Goal: Transaction & Acquisition: Purchase product/service

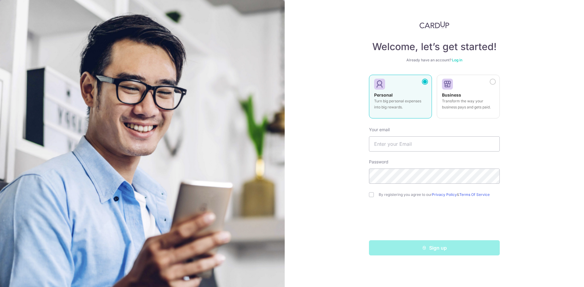
click at [461, 61] on link "Log in" at bounding box center [457, 60] width 10 height 5
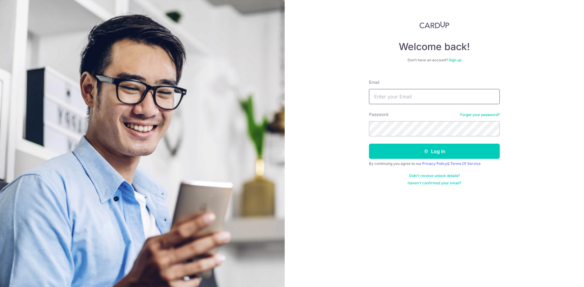
type input "[EMAIL_ADDRESS][DOMAIN_NAME]"
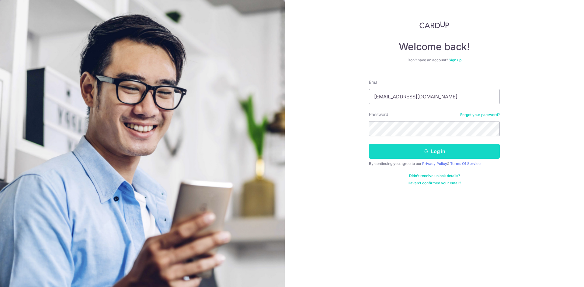
click at [410, 148] on button "Log in" at bounding box center [434, 151] width 131 height 15
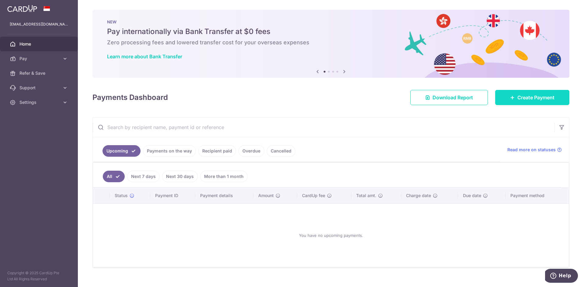
click at [534, 92] on link "Create Payment" at bounding box center [532, 97] width 74 height 15
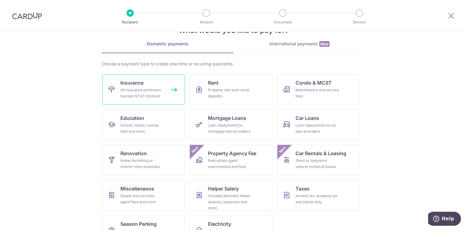
scroll to position [22, 0]
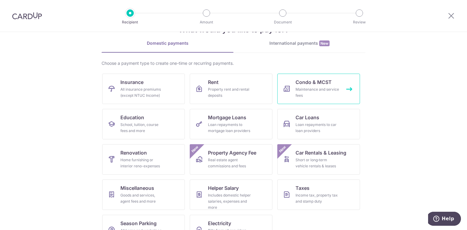
click at [320, 92] on div "Maintenance and service fees" at bounding box center [317, 92] width 44 height 12
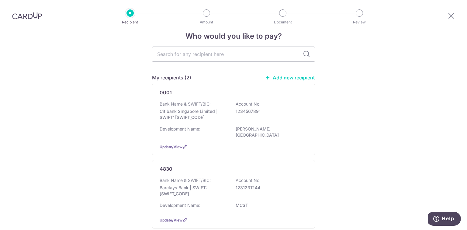
scroll to position [14, 0]
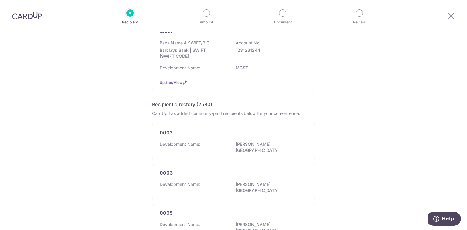
scroll to position [151, 0]
click at [201, 100] on h5 "Recipient directory (2580)" at bounding box center [182, 103] width 60 height 7
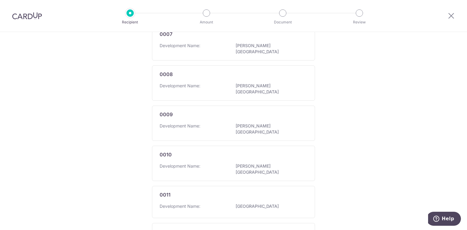
scroll to position [454, 0]
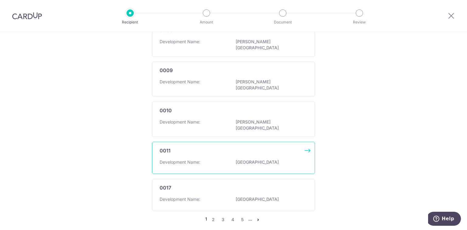
click at [183, 142] on div "0011 Development Name: BINJAI PARK" at bounding box center [233, 158] width 163 height 32
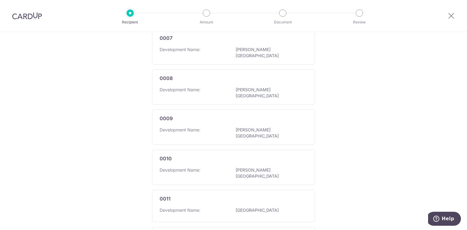
scroll to position [454, 0]
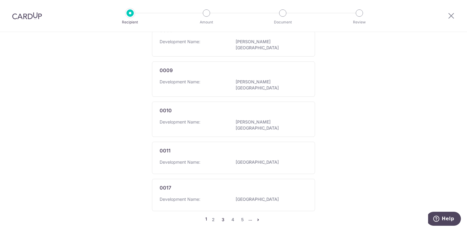
click at [223, 216] on link "3" at bounding box center [222, 219] width 7 height 7
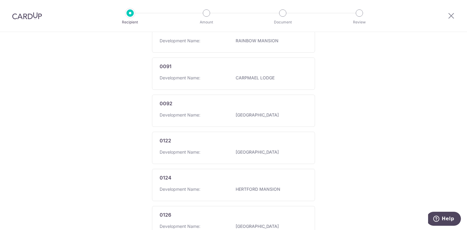
scroll to position [457, 0]
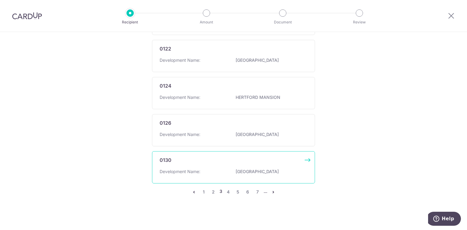
click at [231, 163] on div "0130 Development Name: WOOLLERTON PARK APARTMENT" at bounding box center [233, 167] width 163 height 32
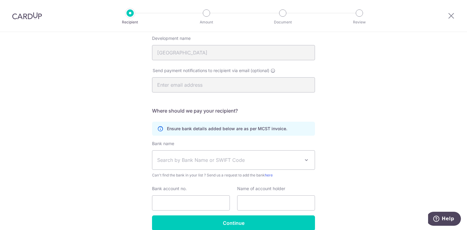
scroll to position [95, 0]
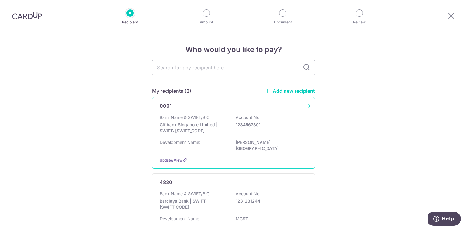
click at [277, 119] on div "Bank Name & SWIFT/BIC: Citibank Singapore Limited | SWIFT: CITISGSLXXX Account …" at bounding box center [234, 125] width 148 height 22
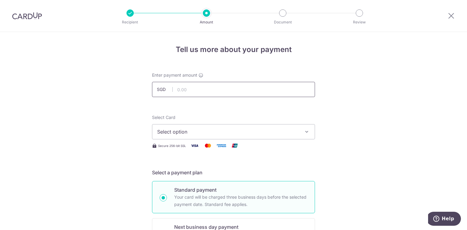
click at [239, 94] on input "text" at bounding box center [233, 89] width 163 height 15
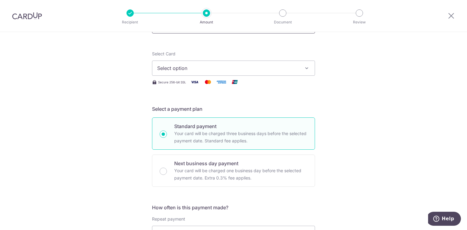
scroll to position [64, 0]
type input "1.00"
click at [240, 74] on button "Select option" at bounding box center [233, 67] width 163 height 15
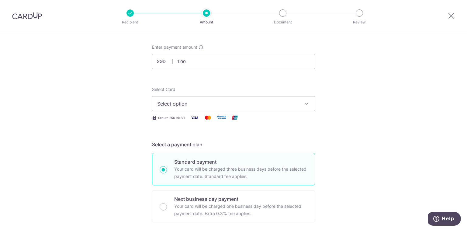
scroll to position [28, 0]
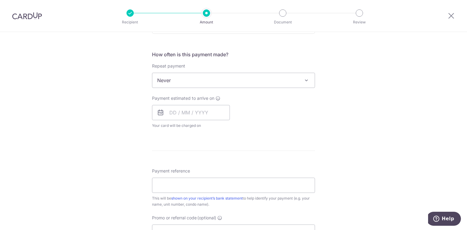
scroll to position [231, 0]
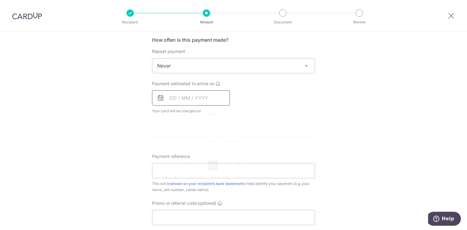
click at [171, 100] on input "text" at bounding box center [191, 97] width 78 height 15
drag, startPoint x: 270, startPoint y: 109, endPoint x: 245, endPoint y: 58, distance: 56.6
click at [245, 58] on div "How often is this payment made? Repeat payment Never Every week Every month Eve…" at bounding box center [233, 77] width 163 height 83
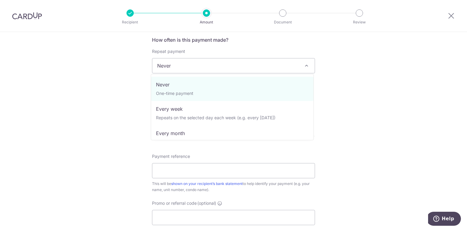
click at [245, 58] on span "Never" at bounding box center [233, 65] width 162 height 15
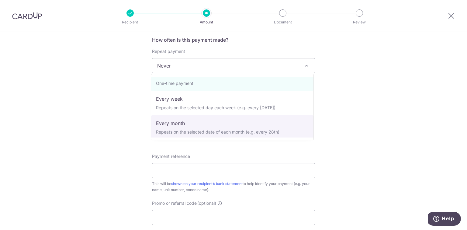
scroll to position [9, 0]
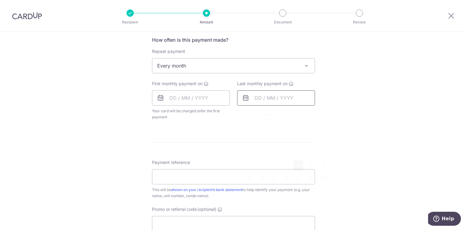
click at [258, 100] on input "text" at bounding box center [276, 97] width 78 height 15
click at [306, 116] on select "2025 2026 2027 2028 2029 2030 2031 2032 2033 2034 2035" at bounding box center [300, 114] width 16 height 5
click at [350, 141] on div "Tell us more about your payment Enter payment amount SGD 1.00 1.00 Select Card …" at bounding box center [233, 79] width 467 height 556
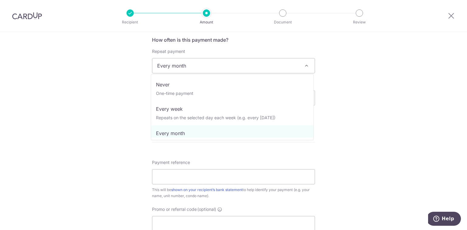
click at [184, 63] on span "Every month" at bounding box center [233, 65] width 162 height 15
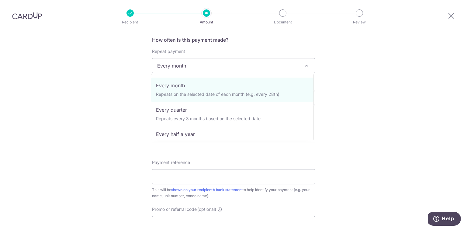
scroll to position [61, 0]
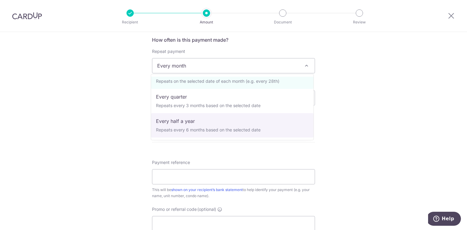
select select "5"
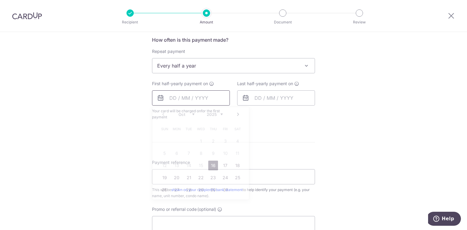
click at [199, 98] on input "text" at bounding box center [191, 97] width 78 height 15
click at [255, 97] on input "text" at bounding box center [276, 97] width 78 height 15
click at [303, 113] on select "2025 2026 2027 2028 2029 2030 2031 2032 2033 2034 2035" at bounding box center [300, 114] width 16 height 5
click at [376, 156] on div "Tell us more about your payment Enter payment amount SGD 1.00 1.00 Select Card …" at bounding box center [233, 79] width 467 height 556
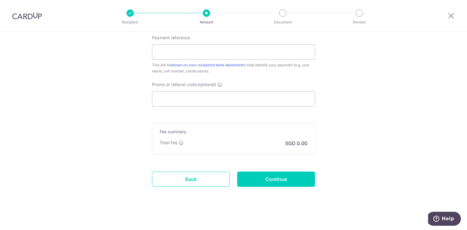
scroll to position [357, 0]
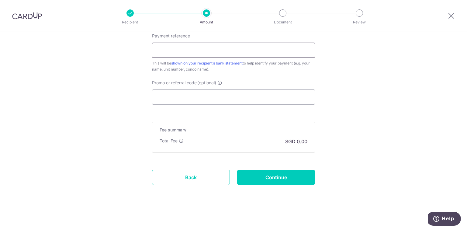
click at [211, 50] on input "Payment reference" at bounding box center [233, 50] width 163 height 15
click at [223, 49] on input "Payment reference" at bounding box center [233, 50] width 163 height 15
click at [302, 64] on div "This will be shown on your recipient’s bank statement to help identify your pay…" at bounding box center [233, 66] width 163 height 12
click at [239, 48] on input "Payment reference" at bounding box center [233, 50] width 163 height 15
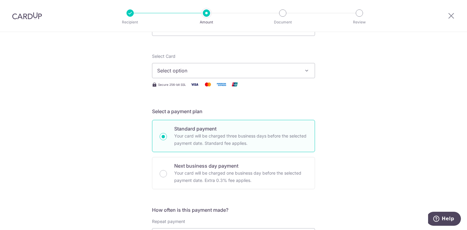
scroll to position [0, 0]
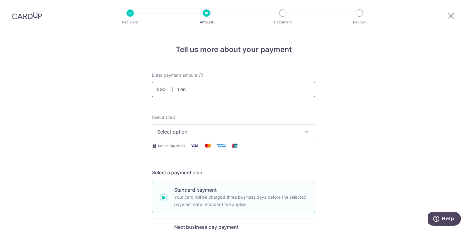
click at [231, 93] on input "1.00" at bounding box center [233, 89] width 163 height 15
type input "15,000.00"
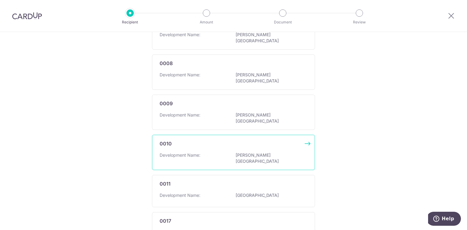
scroll to position [454, 0]
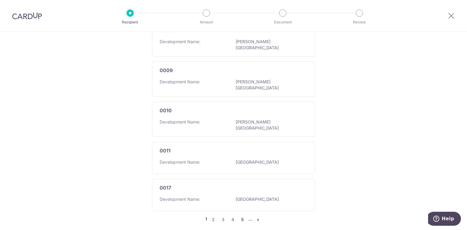
click at [242, 216] on link "5" at bounding box center [242, 219] width 7 height 7
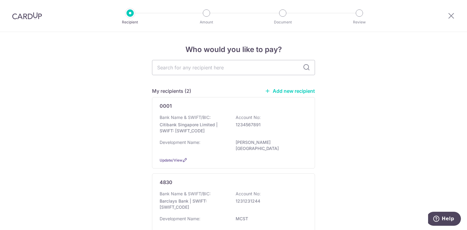
scroll to position [0, 0]
click at [286, 90] on link "Add new recipient" at bounding box center [290, 91] width 50 height 6
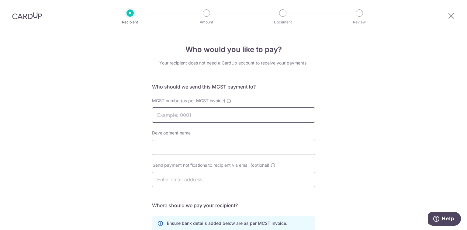
click at [201, 121] on input "MCST number(as per MCST invoice)" at bounding box center [233, 114] width 163 height 15
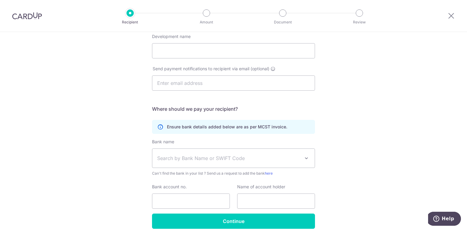
scroll to position [95, 0]
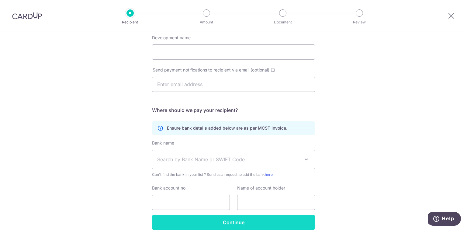
type input "0100"
click at [247, 219] on input "Continue" at bounding box center [233, 222] width 163 height 15
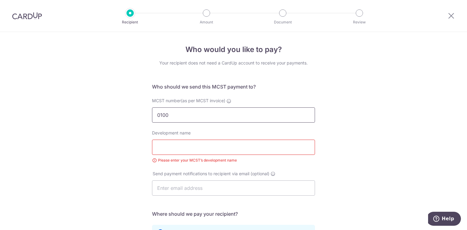
click at [168, 115] on input "0100" at bounding box center [233, 114] width 163 height 15
click at [209, 158] on div "Please enter your MCST’s development name" at bounding box center [233, 160] width 163 height 6
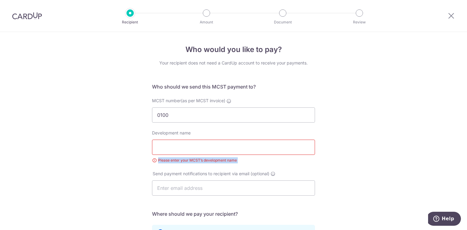
click at [209, 158] on div "Please enter your MCST’s development name" at bounding box center [233, 160] width 163 height 6
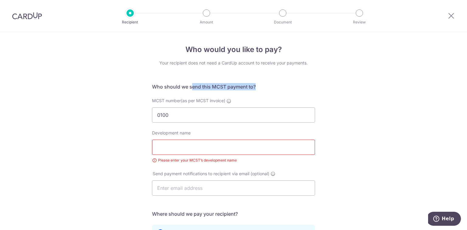
drag, startPoint x: 190, startPoint y: 97, endPoint x: 189, endPoint y: 84, distance: 13.1
click at [189, 84] on form "Who should we send this MCST payment to? MCST number(as per MCST invoice) 0100 …" at bounding box center [233, 220] width 163 height 274
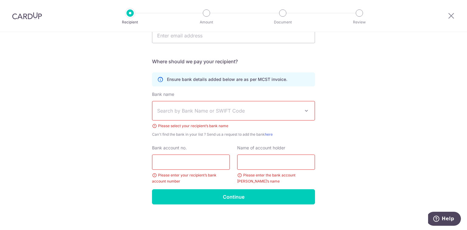
scroll to position [155, 0]
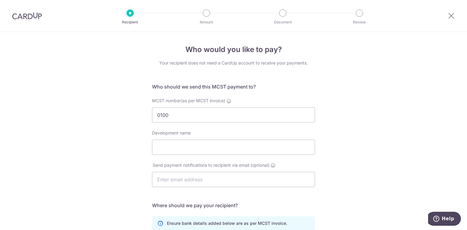
scroll to position [123, 0]
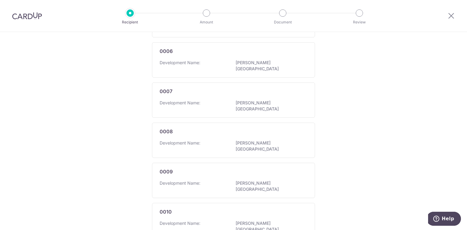
scroll to position [454, 0]
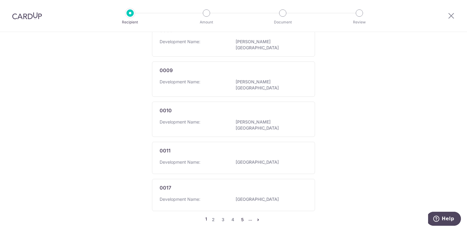
click at [241, 216] on link "5" at bounding box center [242, 219] width 7 height 7
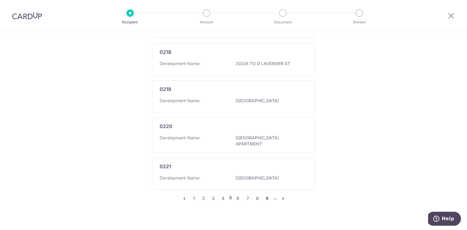
click at [264, 195] on link "9" at bounding box center [267, 198] width 7 height 7
click at [269, 195] on link "13" at bounding box center [270, 198] width 7 height 7
click at [273, 195] on link "17" at bounding box center [270, 198] width 7 height 7
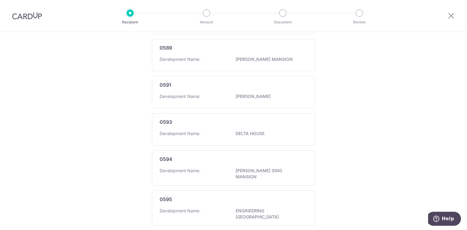
scroll to position [471, 0]
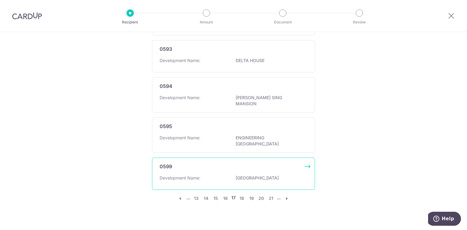
click at [263, 175] on p "HIGH STREET PLAZA" at bounding box center [270, 178] width 68 height 6
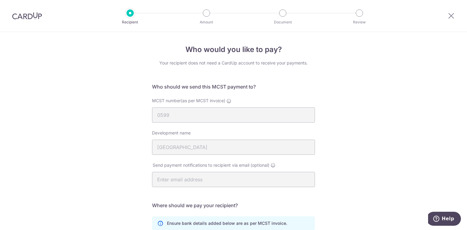
scroll to position [123, 0]
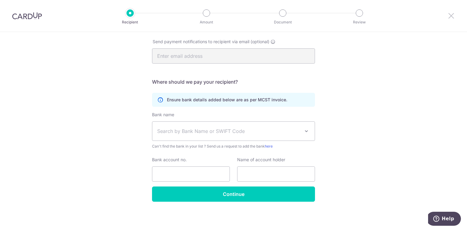
click at [451, 17] on icon at bounding box center [450, 16] width 7 height 8
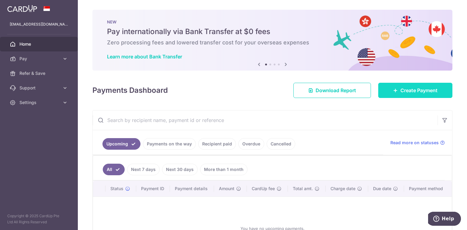
click at [405, 91] on span "Create Payment" at bounding box center [418, 90] width 37 height 7
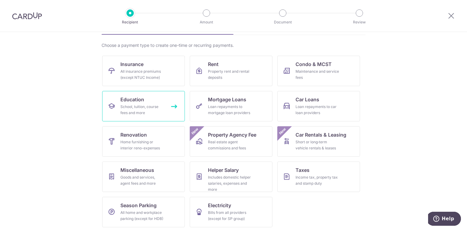
scroll to position [41, 0]
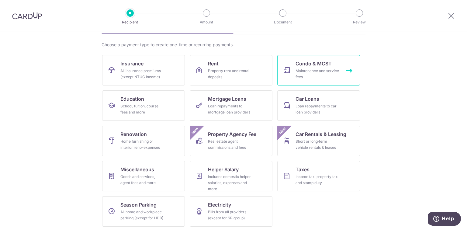
click at [310, 74] on div "Maintenance and service fees" at bounding box center [317, 74] width 44 height 12
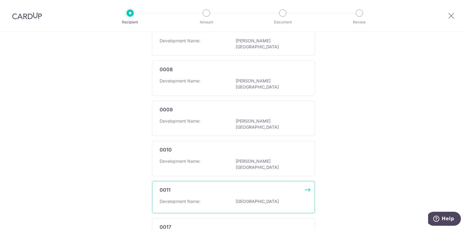
scroll to position [454, 0]
click at [260, 184] on div "0017" at bounding box center [230, 187] width 140 height 7
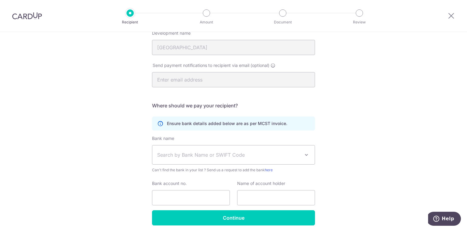
scroll to position [123, 0]
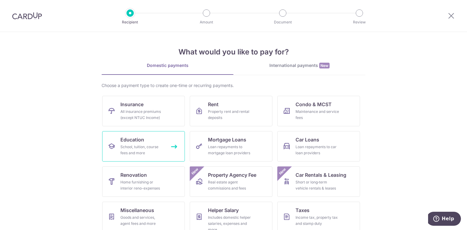
scroll to position [42, 0]
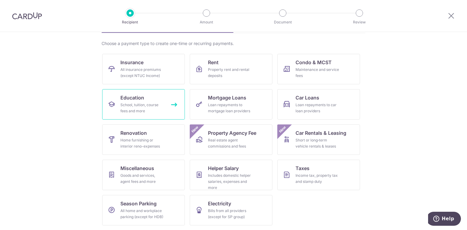
click at [158, 107] on div "School, tuition, course fees and more" at bounding box center [142, 108] width 44 height 12
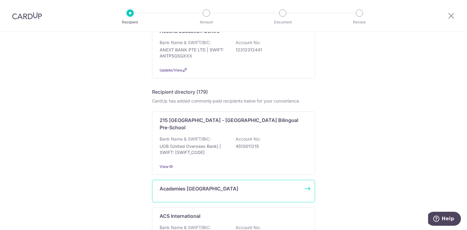
scroll to position [156, 0]
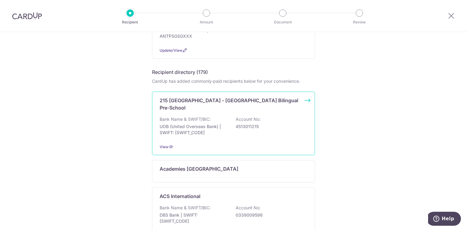
click at [267, 116] on div "Bank Name & SWIFT/BIC: UOB (United Overseas Bank) | SWIFT: [SWIFT_CODE] Account…" at bounding box center [234, 127] width 148 height 22
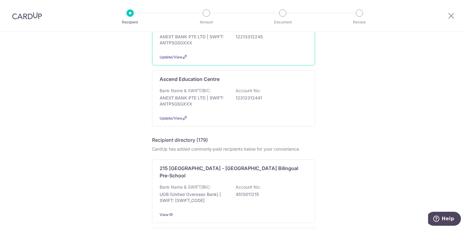
scroll to position [16, 0]
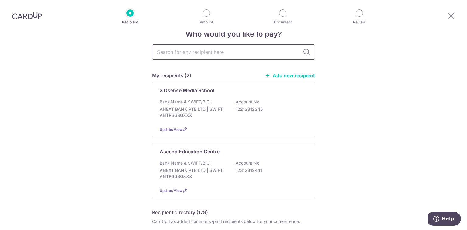
click at [188, 57] on input "text" at bounding box center [233, 51] width 163 height 15
type input "etonhouse"
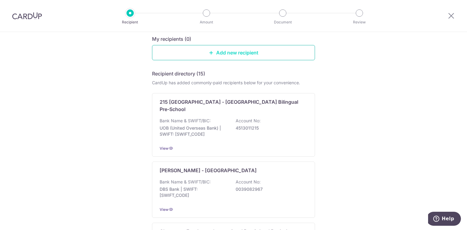
scroll to position [0, 0]
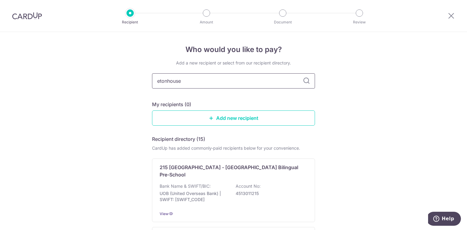
click at [228, 82] on input "etonhouse" at bounding box center [233, 80] width 163 height 15
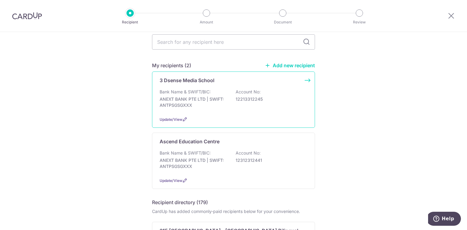
scroll to position [26, 0]
click at [216, 88] on div "3 Dsense Media School Bank Name & SWIFT/BIC: ANEXT BANK PTE LTD | SWIFT: ANTPSG…" at bounding box center [233, 99] width 163 height 56
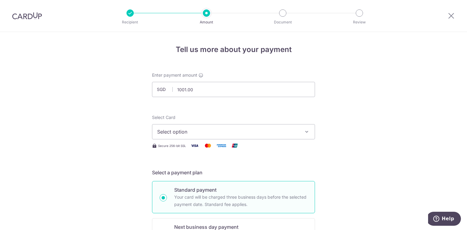
type input "1,001.00"
click at [296, 148] on div "Secure 256-bit SSL" at bounding box center [233, 146] width 163 height 8
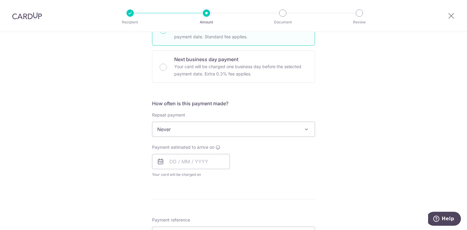
scroll to position [168, 0]
click at [192, 125] on span "Never" at bounding box center [233, 129] width 162 height 15
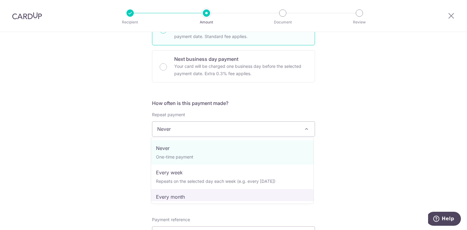
select select "3"
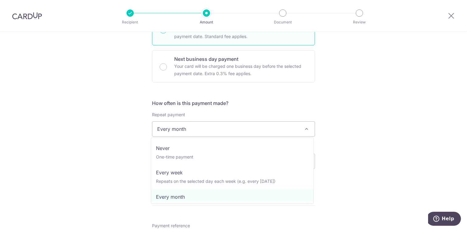
click at [216, 135] on span "Every month" at bounding box center [233, 129] width 162 height 15
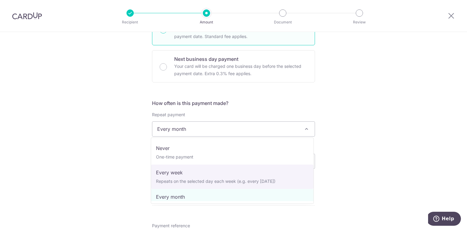
scroll to position [61, 0]
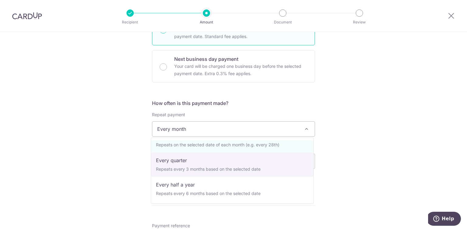
click at [346, 174] on div "Tell us more about your payment Enter payment amount SGD 1,001.00 1001.00 Selec…" at bounding box center [233, 142] width 467 height 556
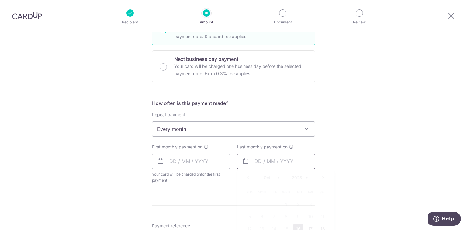
click at [249, 161] on input "text" at bounding box center [276, 161] width 78 height 15
click at [305, 176] on select "2025 2026 2027 2028 2029 2030 2031 2032 2033 2034 2035" at bounding box center [300, 177] width 16 height 5
click at [348, 161] on div "Tell us more about your payment Enter payment amount SGD 1,001.00 1001.00 Selec…" at bounding box center [233, 142] width 467 height 556
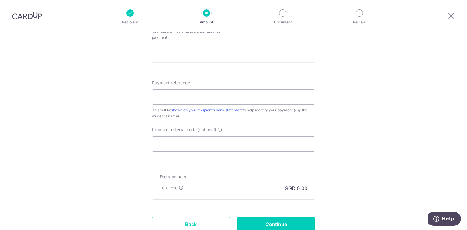
scroll to position [311, 0]
click at [202, 96] on input "Payment reference" at bounding box center [233, 96] width 163 height 15
click at [260, 147] on input "Promo or referral code (optional)" at bounding box center [233, 143] width 163 height 15
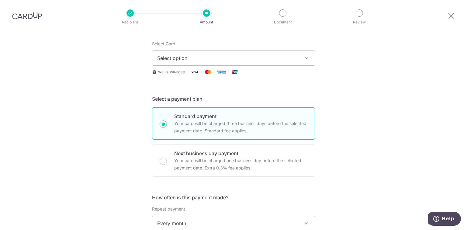
scroll to position [37, 0]
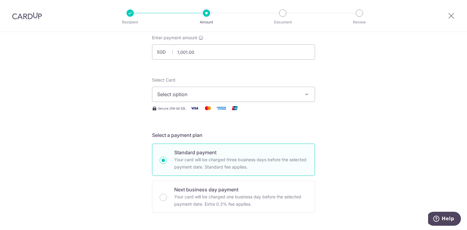
click at [210, 97] on span "Select option" at bounding box center [228, 94] width 142 height 7
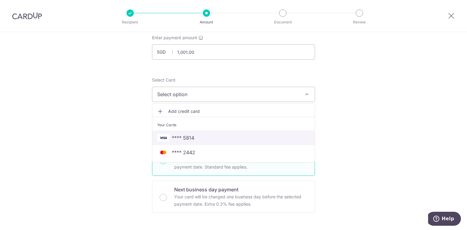
click at [193, 134] on span "**** 5814" at bounding box center [233, 137] width 153 height 7
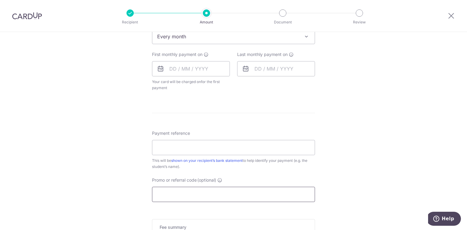
scroll to position [174, 0]
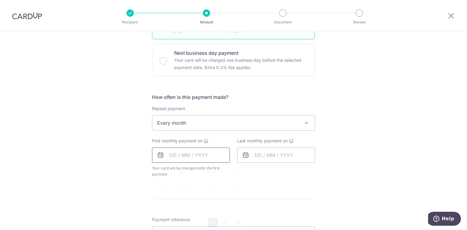
click at [187, 150] on input "text" at bounding box center [191, 154] width 78 height 15
click at [212, 219] on link "16" at bounding box center [213, 223] width 10 height 10
type input "16/10/2025"
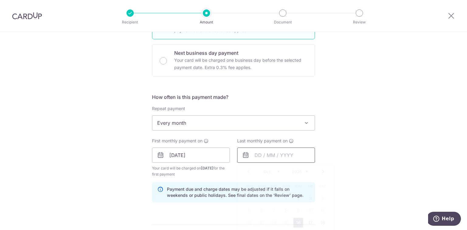
click at [265, 154] on input "text" at bounding box center [276, 154] width 78 height 15
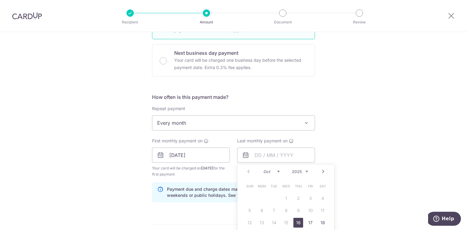
click at [277, 172] on select "Oct Nov Dec" at bounding box center [272, 171] width 16 height 5
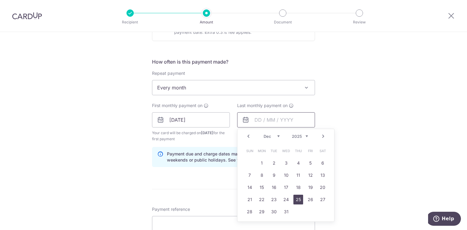
scroll to position [209, 0]
click at [264, 186] on link "15" at bounding box center [262, 187] width 10 height 10
type input "15/12/2025"
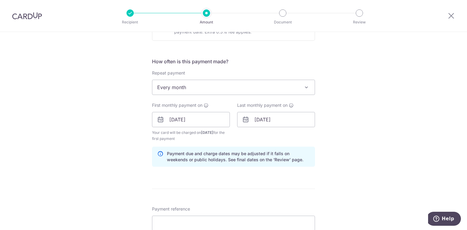
click at [366, 181] on div "Tell us more about your payment Enter payment amount SGD 1,001.00 1001.00 Selec…" at bounding box center [233, 112] width 467 height 581
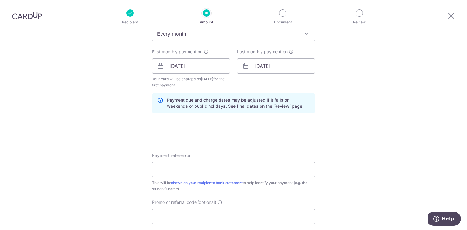
scroll to position [299, 0]
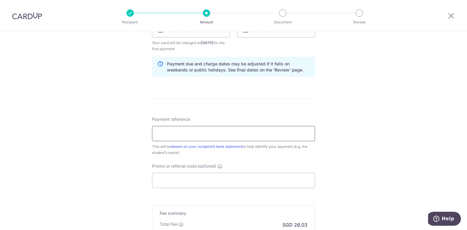
click at [232, 136] on input "Payment reference" at bounding box center [233, 133] width 163 height 15
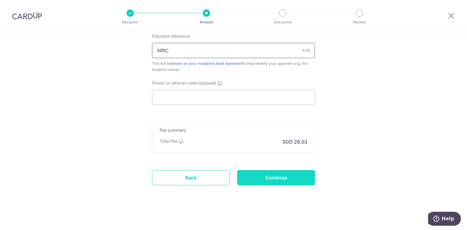
type input "NRIC"
click at [267, 172] on input "Continue" at bounding box center [276, 177] width 78 height 15
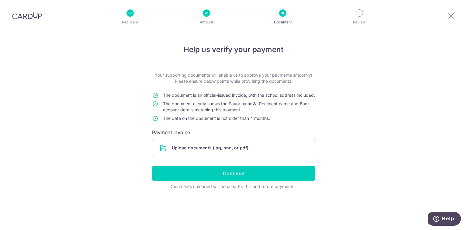
drag, startPoint x: 271, startPoint y: 125, endPoint x: 162, endPoint y: 96, distance: 113.3
click at [162, 96] on tbody "The document is an official-issued invoice, with the school address included. T…" at bounding box center [233, 108] width 163 height 32
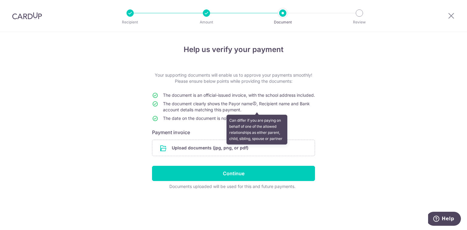
click at [254, 110] on span "The document clearly shows the Payor name Can differ if you are paying on behal…" at bounding box center [236, 106] width 147 height 11
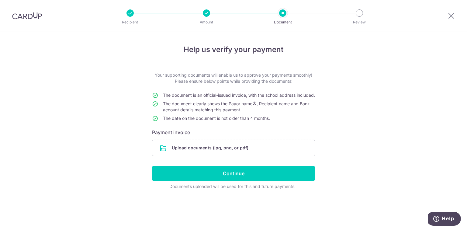
click at [254, 110] on span "The document clearly shows the Payor name Can differ if you are paying on behal…" at bounding box center [236, 106] width 147 height 11
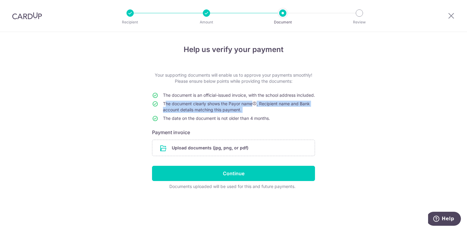
click at [254, 110] on span "The document clearly shows the Payor name Can differ if you are paying on behal…" at bounding box center [236, 106] width 147 height 11
click at [270, 115] on td "The document clearly shows the Payor name , Recipient name and Bank account det…" at bounding box center [239, 108] width 152 height 15
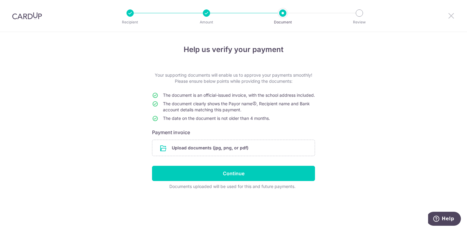
click at [452, 17] on icon at bounding box center [450, 16] width 7 height 8
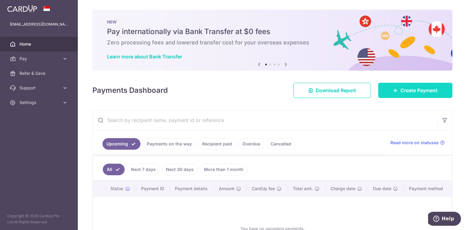
click at [406, 88] on span "Create Payment" at bounding box center [418, 90] width 37 height 7
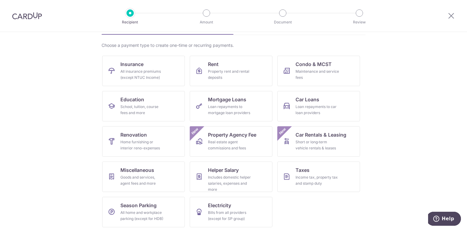
scroll to position [42, 0]
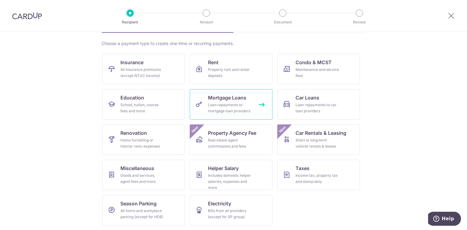
click at [256, 98] on link "Mortgage Loans Loan repayments to mortgage loan providers" at bounding box center [231, 104] width 83 height 30
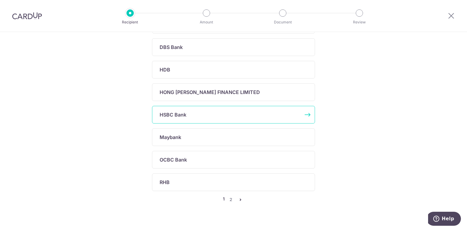
scroll to position [304, 0]
click at [230, 198] on link "2" at bounding box center [230, 198] width 7 height 7
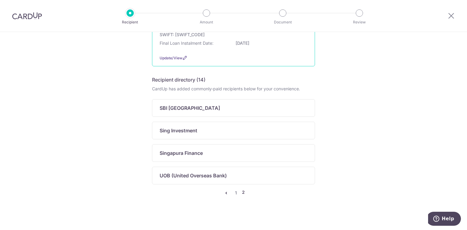
scroll to position [177, 0]
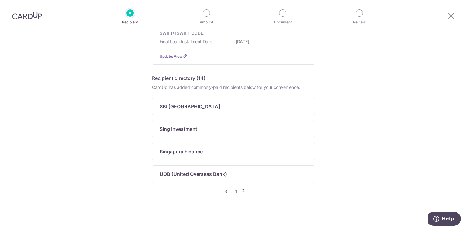
click at [226, 190] on icon "pager" at bounding box center [226, 191] width 5 height 5
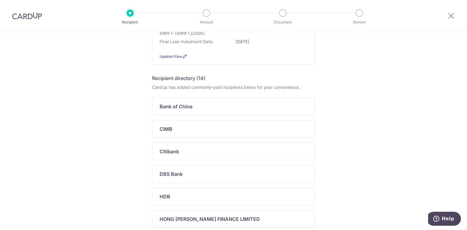
scroll to position [0, 0]
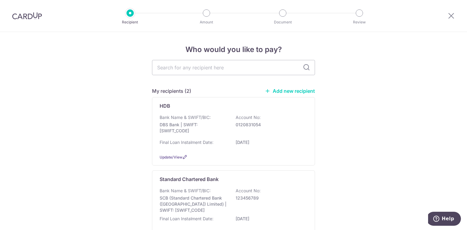
click at [301, 94] on link "Add new recipient" at bounding box center [290, 91] width 50 height 6
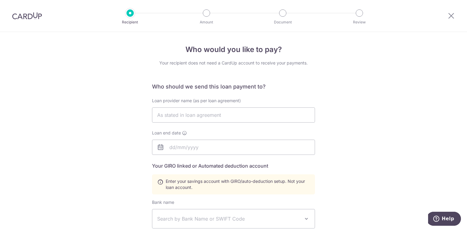
click at [175, 86] on h6 "Who should we send this loan payment to?" at bounding box center [233, 86] width 163 height 7
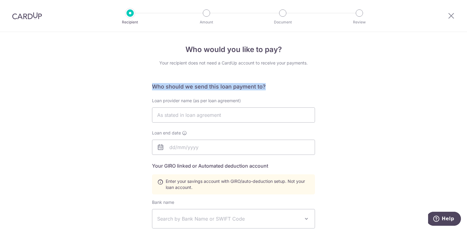
click at [175, 86] on h6 "Who should we send this loan payment to?" at bounding box center [233, 86] width 163 height 7
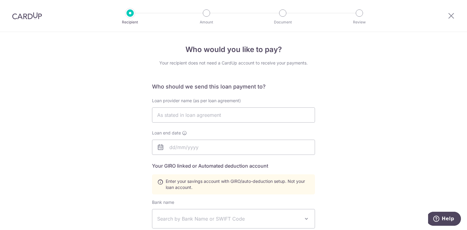
click at [184, 101] on span "Loan provider name (as per loan agreement)" at bounding box center [196, 100] width 89 height 5
click at [183, 116] on input "text" at bounding box center [233, 114] width 163 height 15
click at [173, 149] on input "text" at bounding box center [233, 147] width 163 height 15
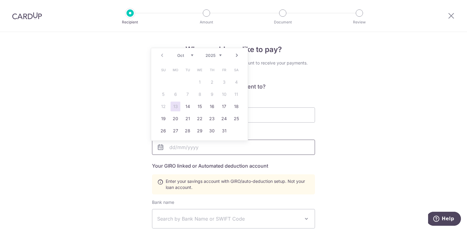
click at [192, 147] on input "text" at bounding box center [233, 147] width 163 height 15
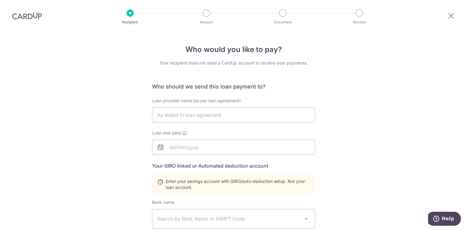
drag, startPoint x: 358, startPoint y: 156, endPoint x: 323, endPoint y: 160, distance: 34.8
click at [323, 160] on div "Who would you like to pay? Your recipient does not need a CardUp account to rec…" at bounding box center [233, 212] width 467 height 360
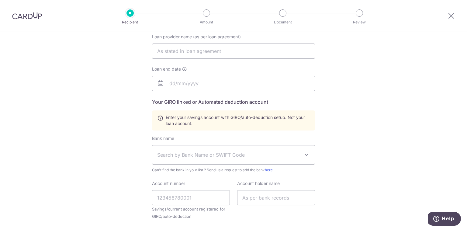
scroll to position [79, 0]
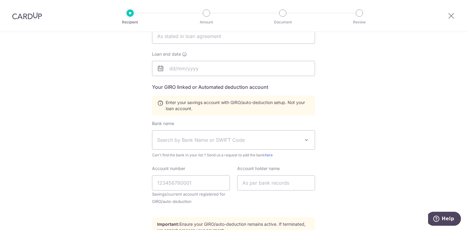
click at [152, 86] on h5 "Your GIRO linked or Automated deduction account" at bounding box center [233, 86] width 163 height 7
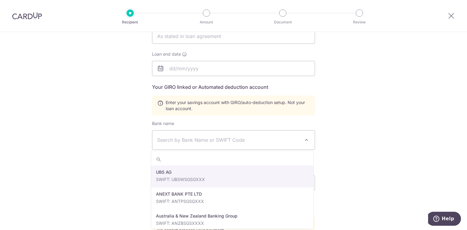
click at [199, 146] on span "Search by Bank Name or SWIFT Code" at bounding box center [233, 139] width 162 height 19
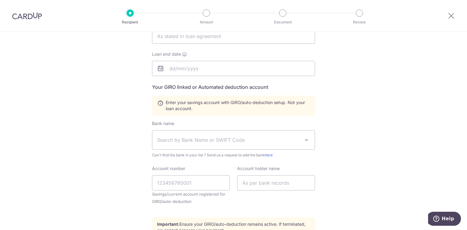
click at [332, 179] on div "Who would you like to pay? Your recipient does not need a CardUp account to rec…" at bounding box center [233, 133] width 467 height 360
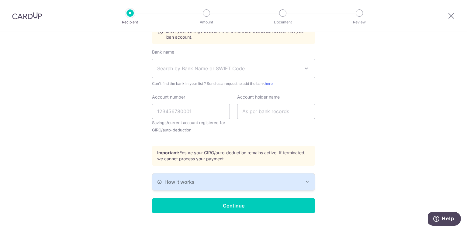
scroll to position [161, 0]
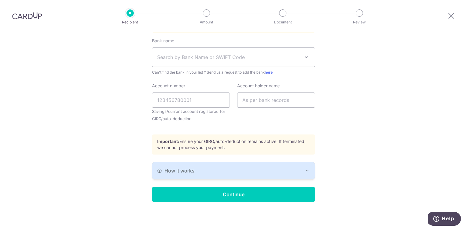
click at [216, 167] on div "How it works" at bounding box center [233, 170] width 153 height 7
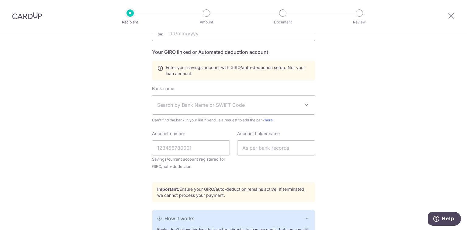
scroll to position [0, 0]
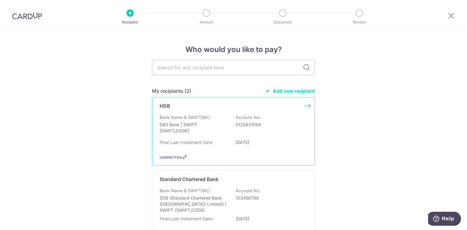
click at [213, 116] on div "Bank Name & SWIFT/BIC: DBS Bank | SWIFT: DBSSSGSGXXX Account No: 0120831054" at bounding box center [234, 125] width 148 height 22
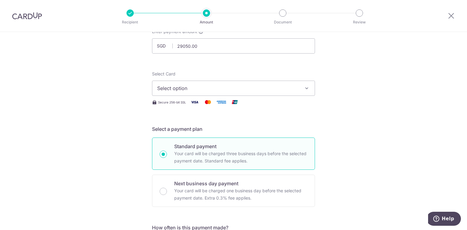
scroll to position [46, 0]
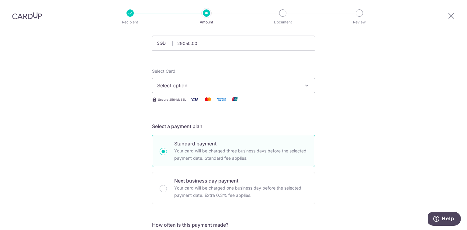
type input "29,050.00"
click at [259, 92] on button "Select option" at bounding box center [233, 85] width 163 height 15
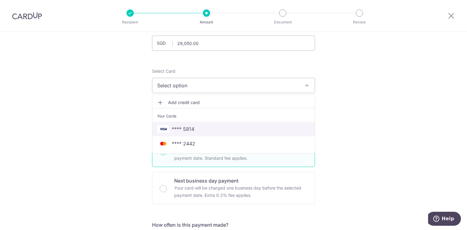
click at [213, 129] on span "**** 5814" at bounding box center [233, 128] width 153 height 7
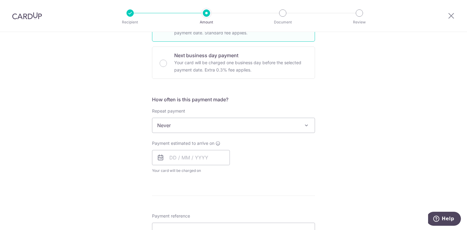
scroll to position [171, 0]
click at [202, 163] on input "text" at bounding box center [191, 157] width 78 height 15
click at [223, 224] on link "17" at bounding box center [225, 225] width 10 height 10
type input "[DATE]"
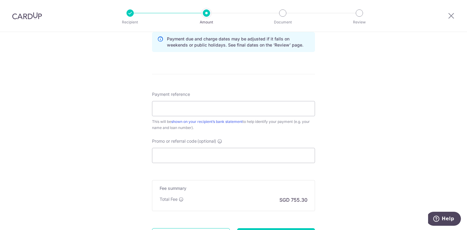
scroll to position [346, 0]
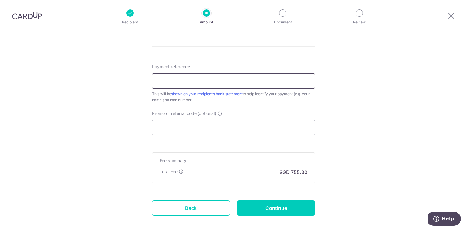
click at [220, 79] on input "Payment reference" at bounding box center [233, 80] width 163 height 15
type input "loan account"
click at [263, 206] on input "Continue" at bounding box center [276, 207] width 78 height 15
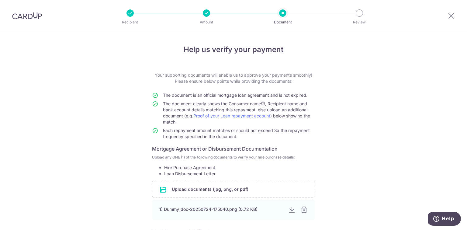
click at [233, 95] on span "The document is an official mortgage loan agreement and is not expired." at bounding box center [235, 94] width 144 height 5
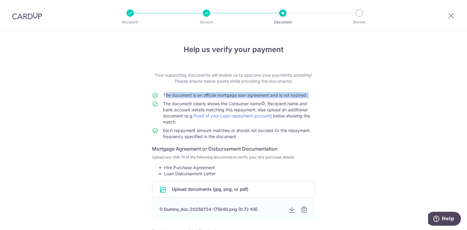
click at [233, 95] on span "The document is an official mortgage loan agreement and is not expired." at bounding box center [235, 94] width 144 height 5
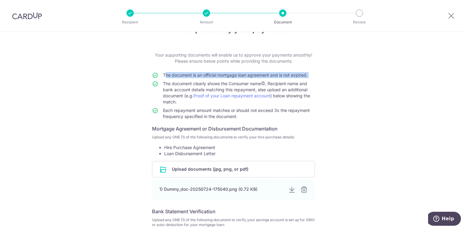
scroll to position [23, 0]
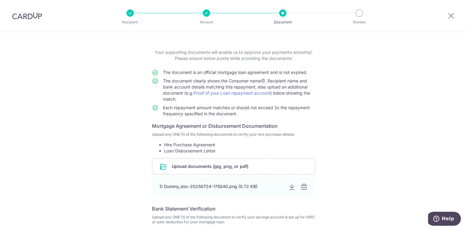
click at [281, 89] on td "The document clearly shows the Consumer name , Recipient name and bank account …" at bounding box center [239, 91] width 152 height 27
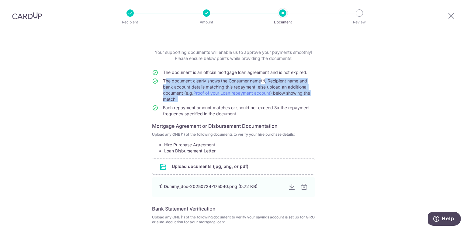
click at [281, 89] on td "The document clearly shows the Consumer name , Recipient name and bank account …" at bounding box center [239, 91] width 152 height 27
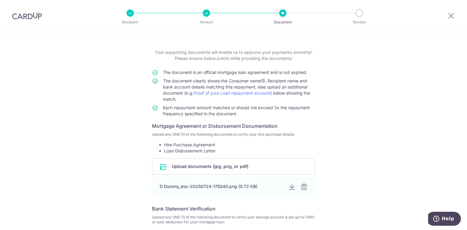
click at [295, 107] on span "Each repayment amount matches or should not exceed 3x the repayment frequency s…" at bounding box center [236, 110] width 147 height 11
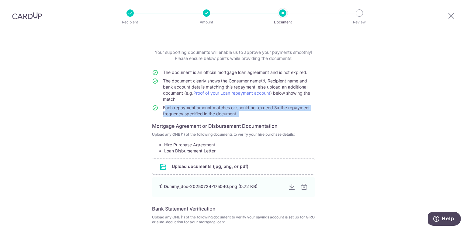
click at [295, 107] on span "Each repayment amount matches or should not exceed 3x the repayment frequency s…" at bounding box center [236, 110] width 147 height 11
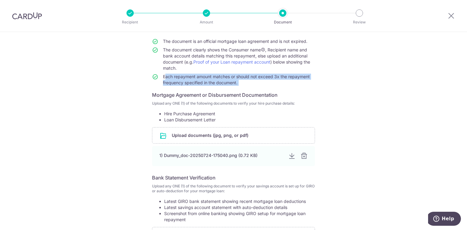
scroll to position [55, 0]
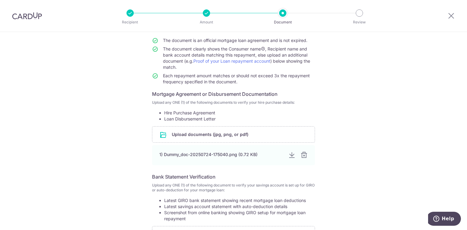
click at [216, 100] on p "Upload any ONE (1) of the following documents to verify your hire purchase deta…" at bounding box center [233, 102] width 163 height 5
click at [204, 92] on h6 "Mortgage Agreement or Disbursement Documentation" at bounding box center [233, 93] width 163 height 7
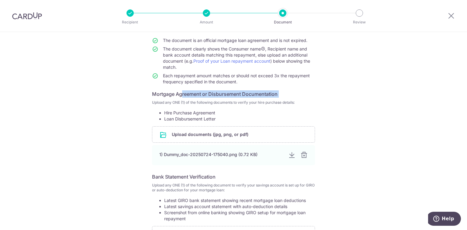
click at [204, 92] on h6 "Mortgage Agreement or Disbursement Documentation" at bounding box center [233, 93] width 163 height 7
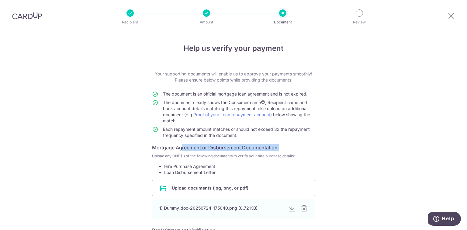
scroll to position [0, 0]
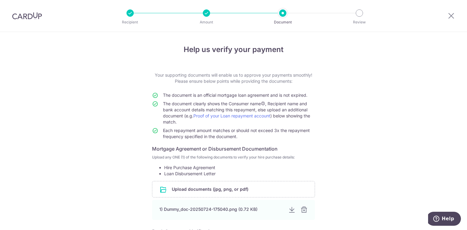
click at [223, 132] on span "Each repayment amount matches or should not exceed 3x the repayment frequency s…" at bounding box center [236, 133] width 147 height 11
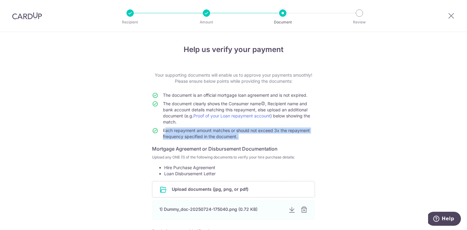
click at [223, 132] on span "Each repayment amount matches or should not exceed 3x the repayment frequency s…" at bounding box center [236, 133] width 147 height 11
click at [259, 139] on td "Each repayment amount matches or should not exceed 3x the repayment frequency s…" at bounding box center [239, 134] width 152 height 15
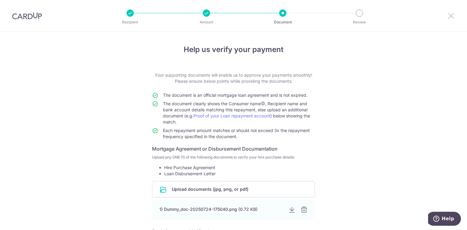
click at [451, 17] on icon at bounding box center [450, 16] width 7 height 8
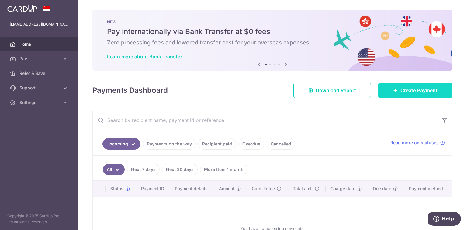
click at [402, 88] on span "Create Payment" at bounding box center [418, 90] width 37 height 7
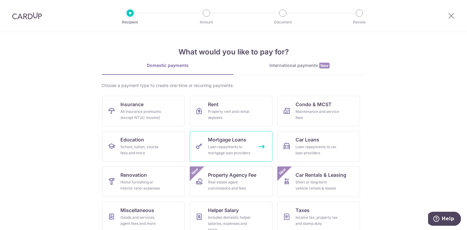
click at [232, 145] on div "Loan repayments to mortgage loan providers" at bounding box center [230, 150] width 44 height 12
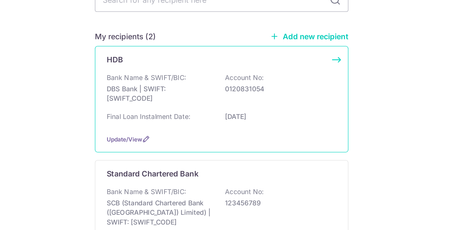
scroll to position [24, 0]
click at [174, 133] on span "Update/View" at bounding box center [171, 133] width 23 height 5
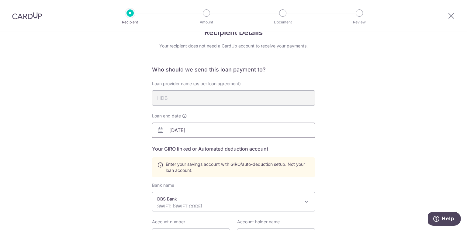
scroll to position [17, 0]
click at [204, 130] on input "[DATE]" at bounding box center [233, 129] width 163 height 15
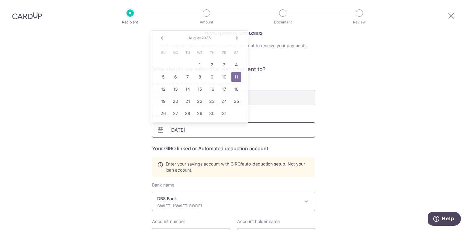
click at [204, 130] on input "[DATE]" at bounding box center [233, 129] width 163 height 15
click at [450, 13] on icon at bounding box center [450, 16] width 7 height 8
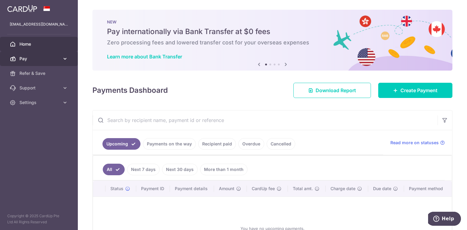
click at [58, 57] on span "Pay" at bounding box center [39, 59] width 40 height 6
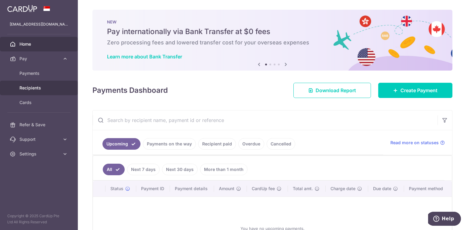
click at [34, 89] on span "Recipients" at bounding box center [39, 88] width 40 height 6
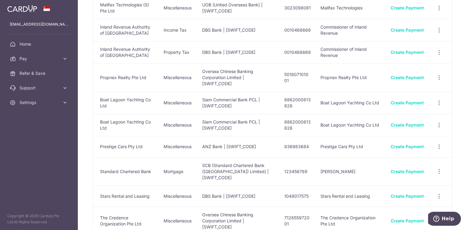
scroll to position [482, 0]
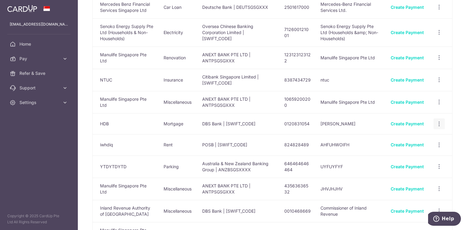
click at [438, 121] on icon "button" at bounding box center [439, 124] width 6 height 6
click at [413, 137] on span "View/Edit" at bounding box center [418, 140] width 41 height 7
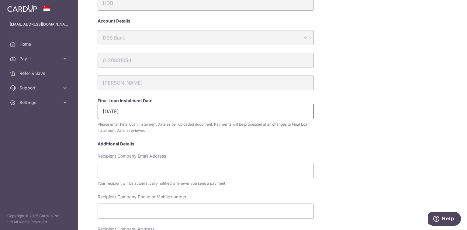
scroll to position [33, 0]
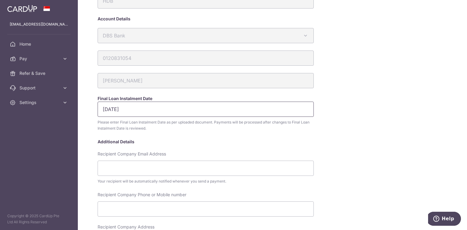
click at [132, 109] on input "[DATE]" at bounding box center [206, 109] width 216 height 15
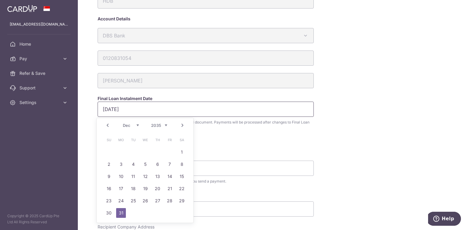
type input "[DATE]"
click at [202, 101] on div "Final Loan Instalment Date" at bounding box center [228, 98] width 261 height 6
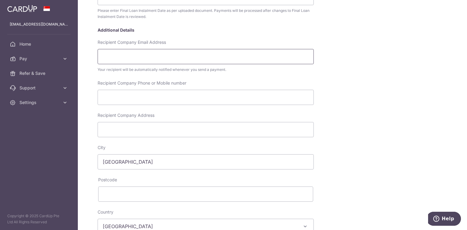
scroll to position [276, 0]
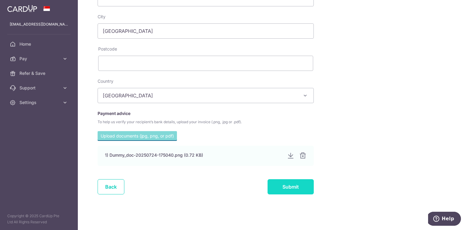
click at [288, 189] on input "Submit" at bounding box center [290, 186] width 46 height 15
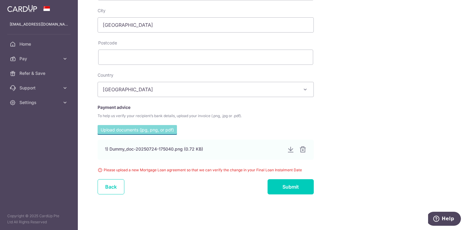
click at [142, 169] on div "Please upload a new Mortgage Loan agreement so that we can verify the change in…" at bounding box center [206, 170] width 216 height 6
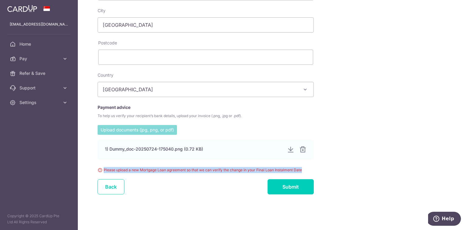
click at [130, 127] on input "file" at bounding box center [137, 129] width 79 height 9
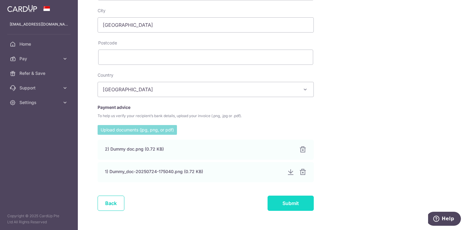
click at [290, 202] on input "Submit" at bounding box center [290, 202] width 46 height 15
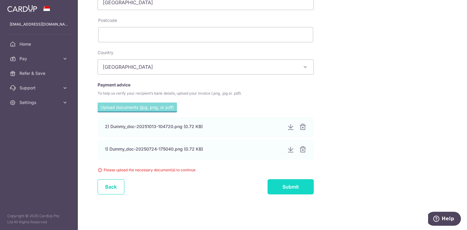
click at [285, 182] on input "Submit" at bounding box center [290, 186] width 46 height 15
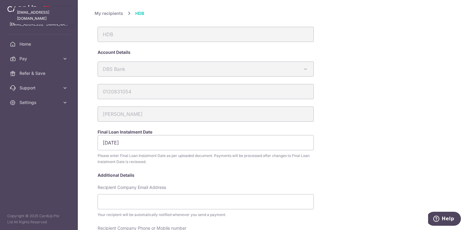
click at [56, 26] on p "xaviertang86@gmail.com" at bounding box center [39, 24] width 58 height 6
copy p "xaviertang86@gmail.com"
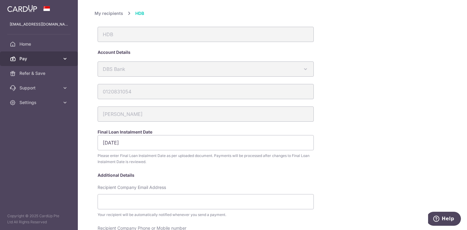
click at [36, 60] on span "Pay" at bounding box center [39, 59] width 40 height 6
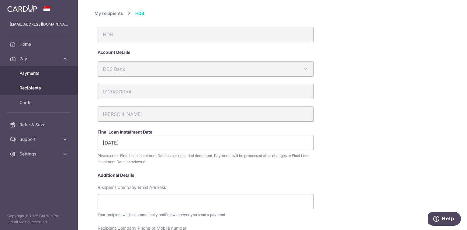
click at [50, 70] on link "Payments" at bounding box center [39, 73] width 78 height 15
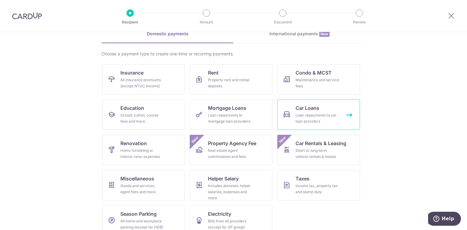
click at [324, 117] on div "Loan repayments to car loan providers" at bounding box center [317, 118] width 44 height 12
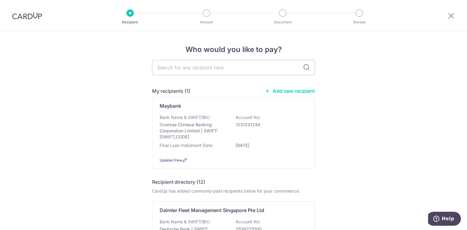
click at [296, 89] on link "Add new recipient" at bounding box center [290, 91] width 50 height 6
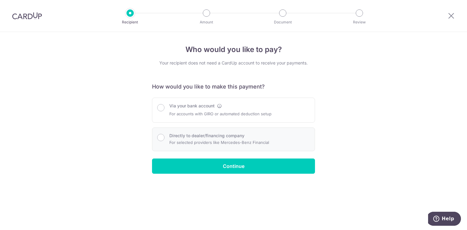
click at [257, 141] on p "For selected providers like Mercedes-Benz Financial" at bounding box center [219, 142] width 100 height 7
radio input "true"
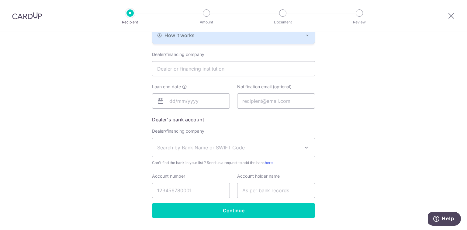
scroll to position [139, 0]
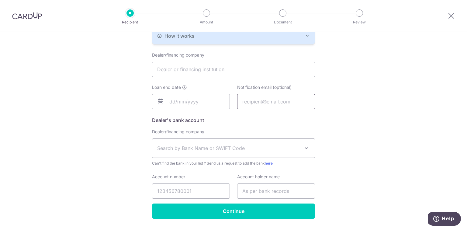
click at [269, 100] on input "text" at bounding box center [276, 101] width 78 height 15
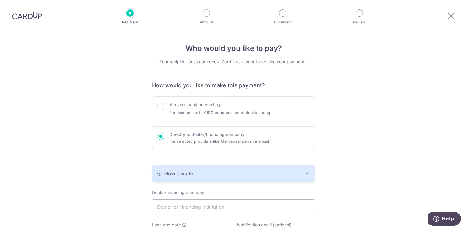
scroll to position [0, 0]
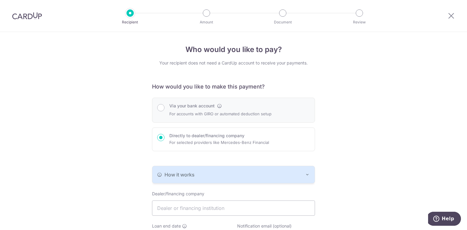
click at [219, 116] on p "For accounts with GIRO or automated deduction setup" at bounding box center [220, 113] width 102 height 7
radio input "true"
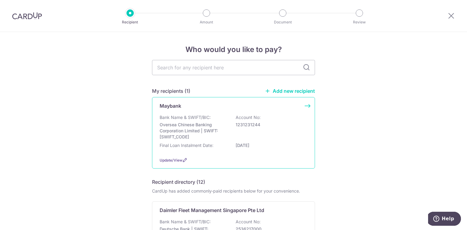
click at [192, 139] on p "Oversea Chinese Banking Corporation Limited | SWIFT: [SWIFT_CODE]" at bounding box center [194, 131] width 68 height 18
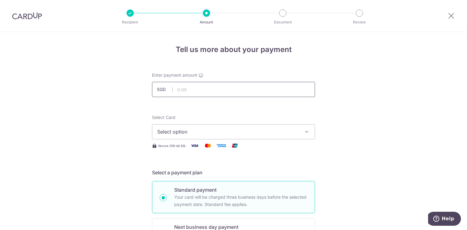
drag, startPoint x: 0, startPoint y: 0, endPoint x: 192, endPoint y: 115, distance: 223.6
type input "29,050.00"
click at [215, 130] on span "Select option" at bounding box center [228, 131] width 142 height 7
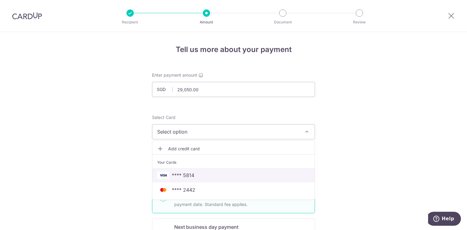
click at [187, 171] on span "**** 5814" at bounding box center [183, 174] width 22 height 7
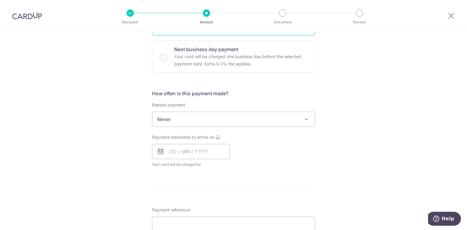
scroll to position [180, 0]
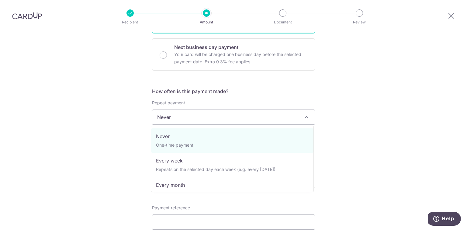
click at [245, 122] on span "Never" at bounding box center [233, 117] width 162 height 15
select select "3"
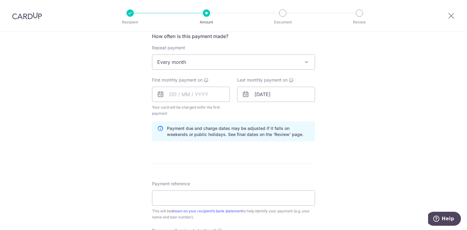
scroll to position [239, 0]
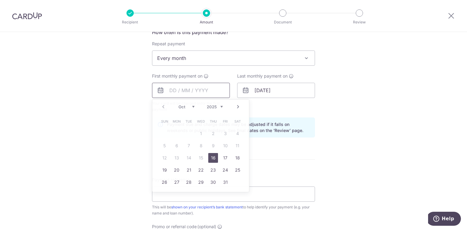
click at [195, 88] on input "text" at bounding box center [191, 90] width 78 height 15
click at [214, 157] on link "16" at bounding box center [213, 158] width 10 height 10
type input "[DATE]"
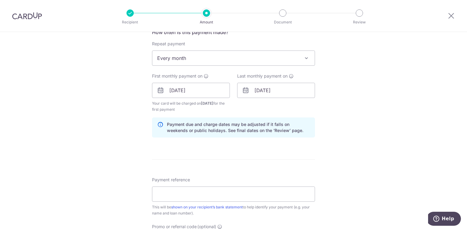
click at [348, 153] on div "Tell us more about your payment Enter payment amount SGD 29,050.00 29050.00 Sel…" at bounding box center [233, 83] width 467 height 581
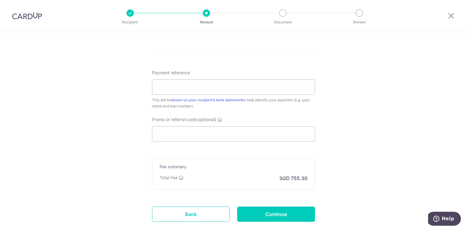
scroll to position [382, 0]
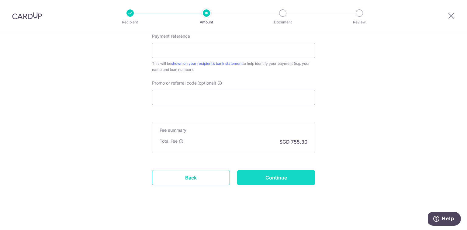
click at [268, 178] on input "Continue" at bounding box center [276, 177] width 78 height 15
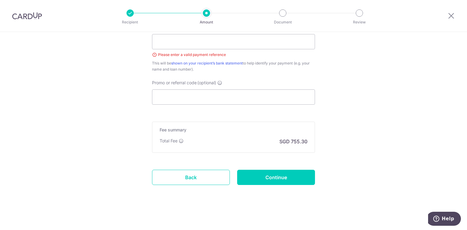
scroll to position [323, 0]
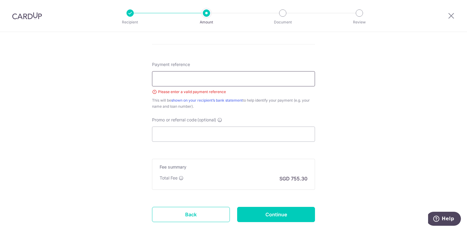
click at [212, 82] on input "Payment reference" at bounding box center [233, 78] width 163 height 15
type input "tng"
click at [263, 213] on input "Continue" at bounding box center [276, 214] width 78 height 15
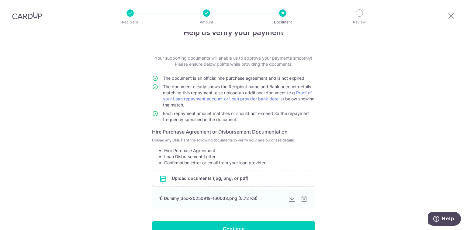
scroll to position [23, 0]
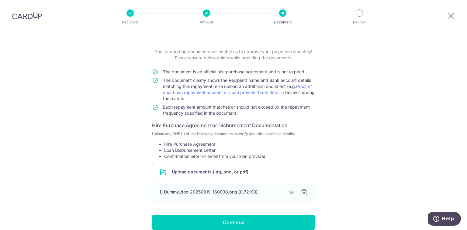
click at [236, 73] on span "The document is an official hire purchase agreement and is not expired." at bounding box center [234, 71] width 143 height 5
click at [275, 107] on span "Each repayment amount matches or should not exceed 3x the repayment frequency s…" at bounding box center [236, 109] width 147 height 11
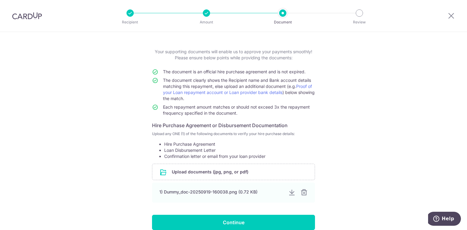
click at [241, 73] on span "The document is an official hire purchase agreement and is not expired." at bounding box center [234, 71] width 143 height 5
drag, startPoint x: 449, startPoint y: 16, endPoint x: 254, endPoint y: 28, distance: 194.9
click at [449, 16] on icon at bounding box center [450, 16] width 7 height 8
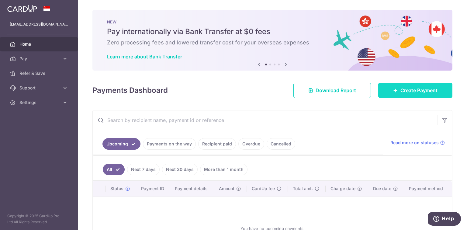
click at [390, 97] on link "Create Payment" at bounding box center [415, 90] width 74 height 15
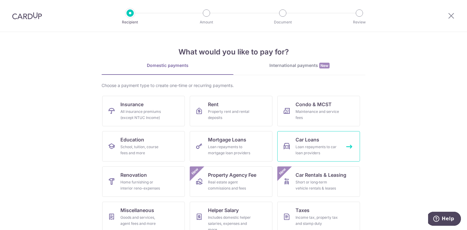
click at [311, 139] on span "Car Loans" at bounding box center [307, 139] width 24 height 7
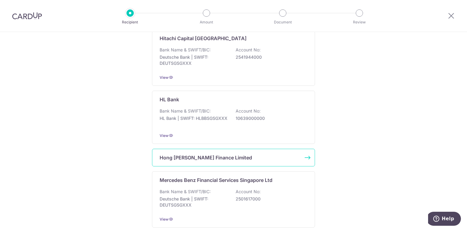
scroll to position [254, 0]
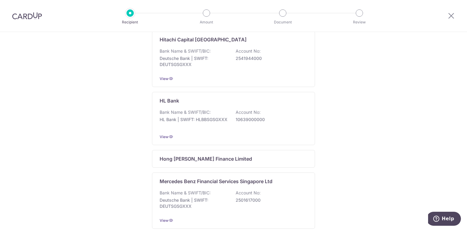
click at [447, 16] on div at bounding box center [451, 16] width 32 height 32
click at [447, 16] on icon at bounding box center [450, 16] width 7 height 8
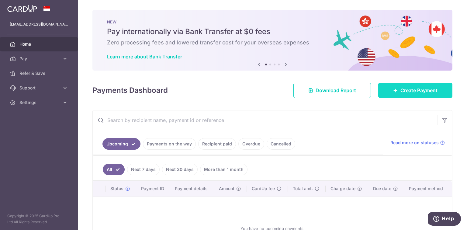
click at [413, 87] on span "Create Payment" at bounding box center [418, 90] width 37 height 7
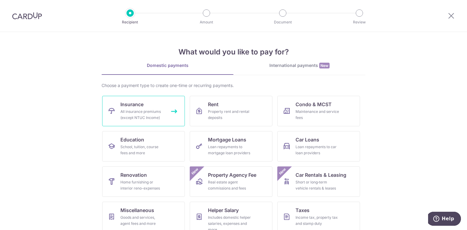
scroll to position [42, 0]
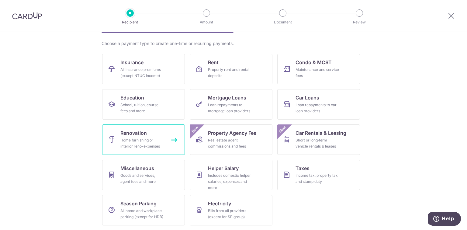
click at [137, 143] on div "Home furnishing or interior reno-expenses" at bounding box center [142, 143] width 44 height 12
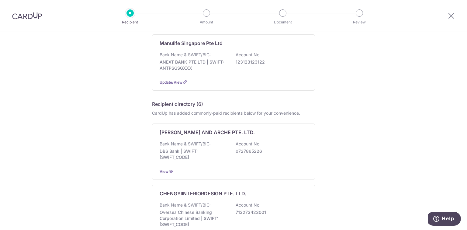
scroll to position [131, 0]
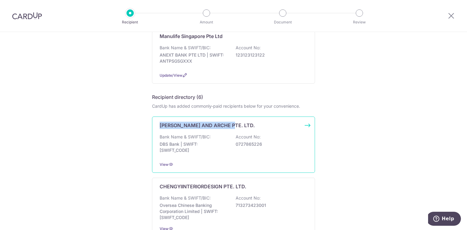
drag, startPoint x: 233, startPoint y: 125, endPoint x: 157, endPoint y: 125, distance: 75.1
click at [157, 125] on div "[PERSON_NAME] AND ARCHE PTE. LTD. Bank Name & SWIFT/BIC: DBS Bank | SWIFT: [SWI…" at bounding box center [233, 144] width 163 height 56
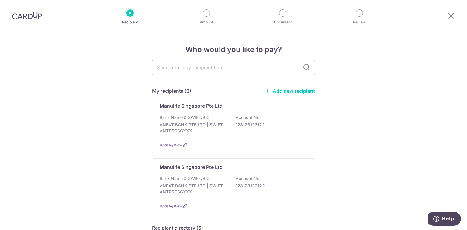
click at [280, 89] on link "Add new recipient" at bounding box center [290, 91] width 50 height 6
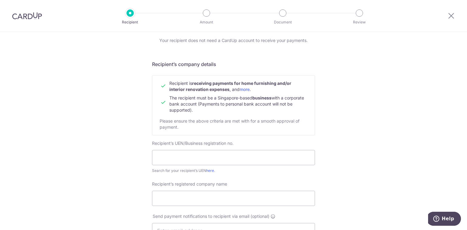
scroll to position [25, 0]
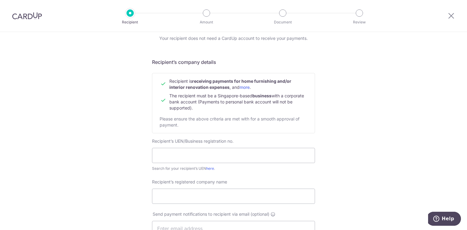
click at [190, 86] on b "receiving payments for home furnishing and/or interior renovation expenses" at bounding box center [230, 83] width 122 height 11
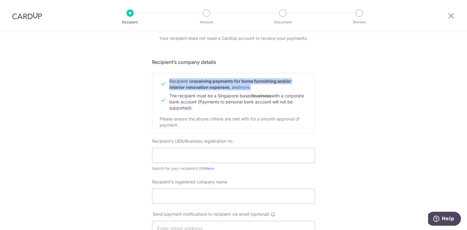
click at [190, 86] on b "receiving payments for home furnishing and/or interior renovation expenses" at bounding box center [230, 83] width 122 height 11
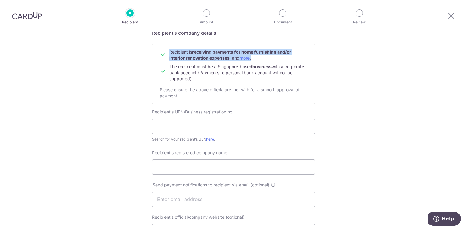
scroll to position [54, 0]
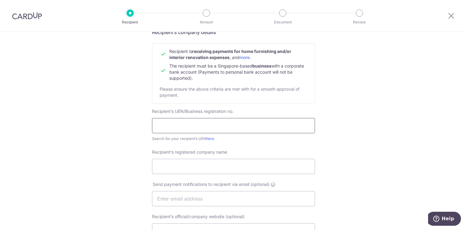
click at [226, 123] on input "text" at bounding box center [233, 125] width 163 height 15
click at [253, 146] on form "Recipient’s company details Recipient is receiving payments for home furnishing…" at bounding box center [233, 218] width 163 height 378
click at [209, 139] on link "here" at bounding box center [210, 138] width 8 height 5
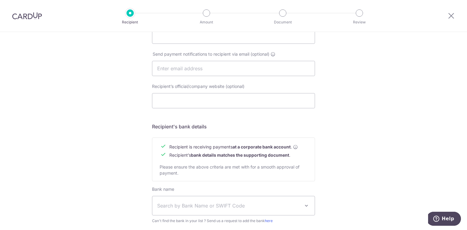
scroll to position [259, 0]
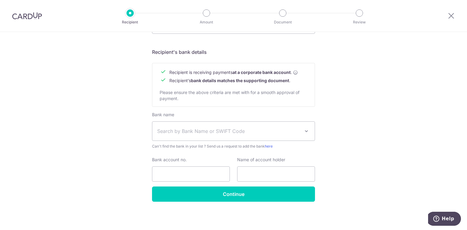
click at [404, 125] on div "Who would you like to pay? Your recipient does not need a CardUp account to rec…" at bounding box center [233, 1] width 467 height 457
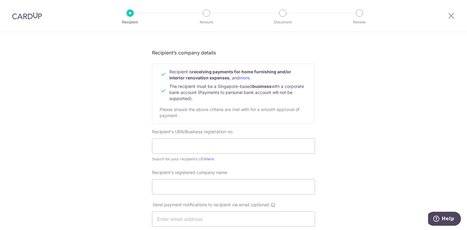
scroll to position [0, 0]
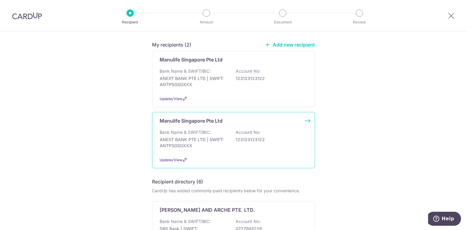
scroll to position [47, 0]
click at [221, 147] on p "ANEXT BANK PTE LTD | SWIFT: ANTPSGSGXXX" at bounding box center [194, 142] width 68 height 12
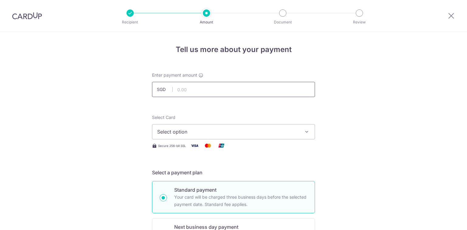
click at [209, 91] on input "text" at bounding box center [233, 89] width 163 height 15
type input "29,050.00"
click at [198, 129] on span "Select option" at bounding box center [228, 131] width 142 height 7
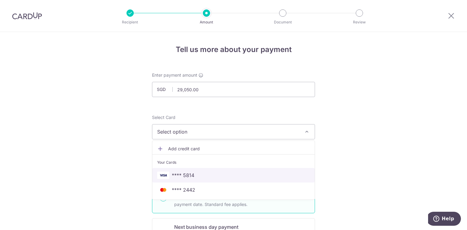
click at [187, 175] on span "**** 5814" at bounding box center [183, 174] width 22 height 7
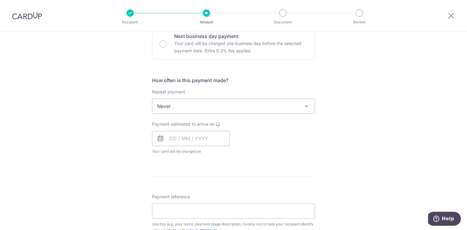
scroll to position [205, 0]
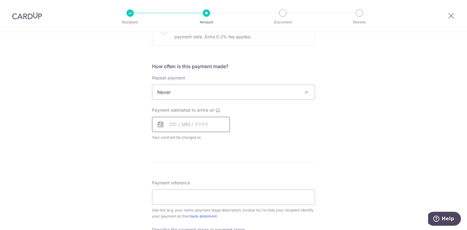
click at [218, 124] on input "text" at bounding box center [191, 124] width 78 height 15
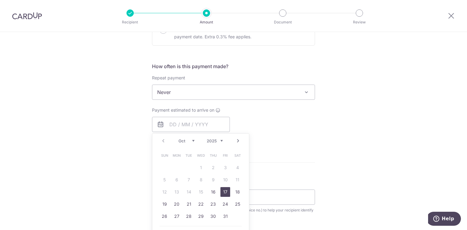
click at [224, 188] on link "17" at bounding box center [225, 192] width 10 height 10
click at [0, 0] on p "Payment due and charge dates may be adjusted if it falls on weekends or public …" at bounding box center [0, 0] width 0 height 0
click at [297, 126] on div "Payment estimated to arrive on Prev Next Oct Nov [DATE] 2026 2027 2028 2029 203…" at bounding box center [233, 123] width 170 height 33
click at [0, 0] on p "Payment due and charge dates may be adjusted if it falls on weekends or public …" at bounding box center [0, 0] width 0 height 0
click at [207, 124] on input "text" at bounding box center [191, 124] width 78 height 15
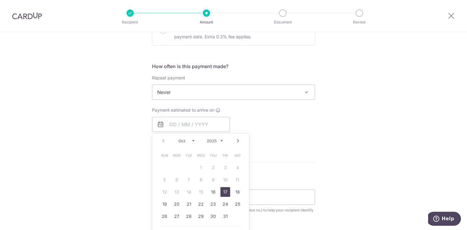
click at [210, 195] on form "Enter payment amount SGD 29,050.00 29050.00 Select Card **** 5814 Add credit ca…" at bounding box center [233, 128] width 163 height 522
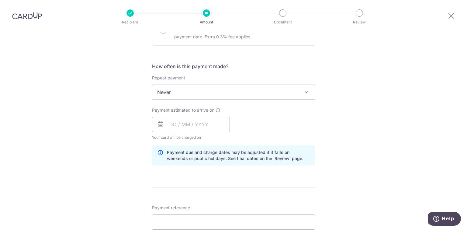
type input "[DATE]"
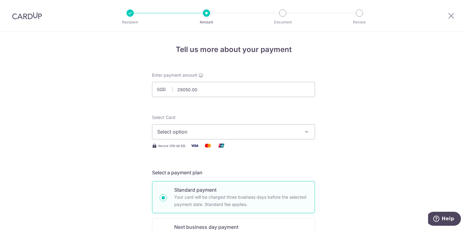
type input "29,050.00"
click at [214, 126] on button "Select option" at bounding box center [233, 131] width 163 height 15
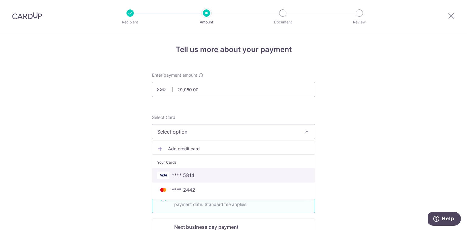
drag, startPoint x: 187, startPoint y: 174, endPoint x: 260, endPoint y: 172, distance: 73.3
click at [187, 174] on span "**** 5814" at bounding box center [183, 174] width 22 height 7
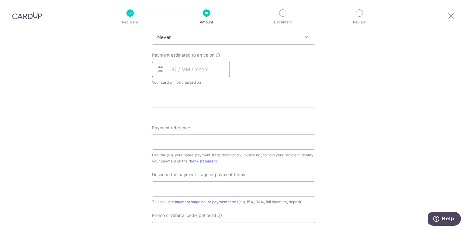
scroll to position [252, 0]
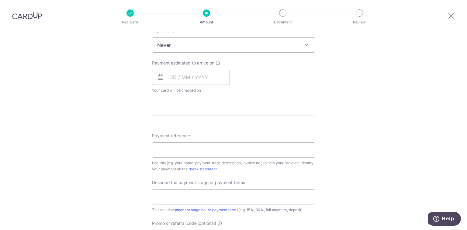
click at [195, 50] on span "Never" at bounding box center [233, 45] width 162 height 15
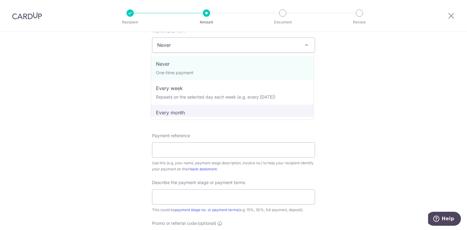
select select "3"
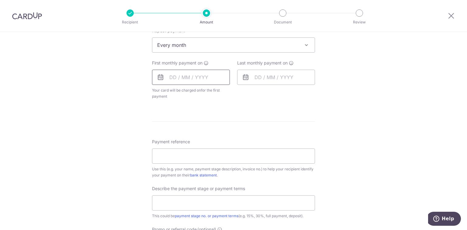
click at [207, 74] on input "text" at bounding box center [191, 77] width 78 height 15
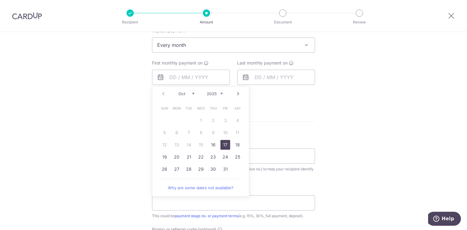
click at [226, 146] on link "17" at bounding box center [225, 145] width 10 height 10
type input "17/10/2025"
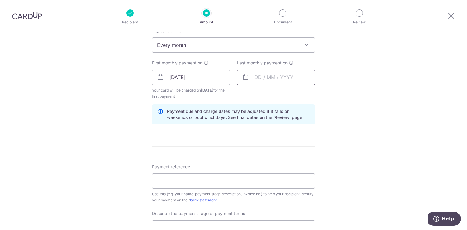
click at [271, 78] on input "text" at bounding box center [276, 77] width 78 height 15
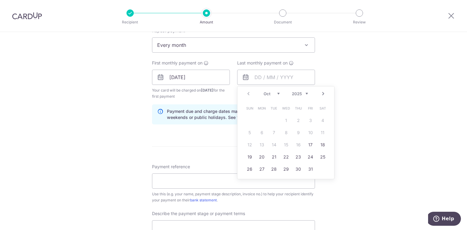
click at [278, 92] on select "Oct Nov Dec" at bounding box center [272, 93] width 16 height 5
click at [312, 143] on link "19" at bounding box center [310, 145] width 10 height 10
type input "19/12/2025"
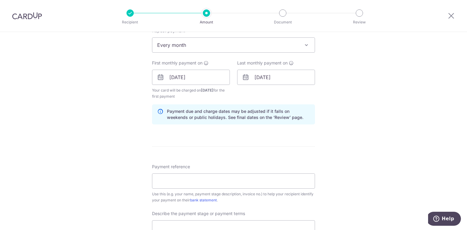
click at [352, 149] on div "Tell us more about your payment Enter payment amount SGD 29,050.00 29050.00 Sel…" at bounding box center [233, 91] width 467 height 622
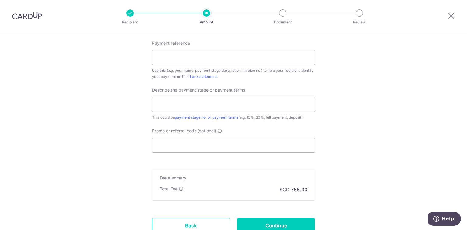
scroll to position [364, 0]
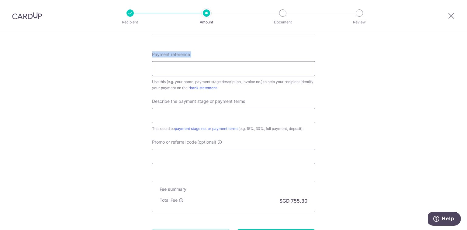
drag, startPoint x: 152, startPoint y: 53, endPoint x: 211, endPoint y: 61, distance: 59.4
click at [211, 61] on div "Payment reference Use this (e.g. your name, payment stage description, invoice …" at bounding box center [233, 71] width 163 height 40
click at [215, 67] on input "Payment reference" at bounding box center [233, 68] width 163 height 15
click at [253, 86] on div "Use this (e.g. your name, payment stage description, invoice no.) to help your …" at bounding box center [233, 85] width 163 height 12
click at [240, 63] on input "Payment reference" at bounding box center [233, 68] width 163 height 15
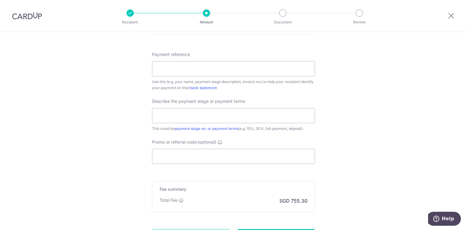
click at [274, 91] on div "Payment reference Use this (e.g. your name, payment stage description, invoice …" at bounding box center [233, 107] width 163 height 112
click at [187, 67] on input "Payment reference" at bounding box center [233, 68] width 163 height 15
click at [225, 72] on input "Payment reference" at bounding box center [233, 68] width 163 height 15
click at [258, 95] on div "Payment reference Use this (e.g. your name, payment stage description, invoice …" at bounding box center [233, 107] width 163 height 112
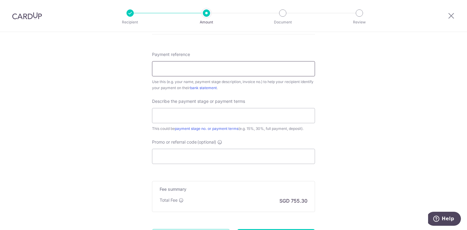
click at [212, 68] on input "Payment reference" at bounding box center [233, 68] width 163 height 15
click at [310, 103] on div "Describe the payment stage or payment terms This could be payment stage no. or …" at bounding box center [233, 114] width 163 height 33
click at [216, 119] on input "text" at bounding box center [233, 115] width 163 height 15
drag, startPoint x: 155, startPoint y: 101, endPoint x: 236, endPoint y: 101, distance: 81.2
click at [236, 101] on span "Describe the payment stage or payment terms" at bounding box center [198, 101] width 93 height 6
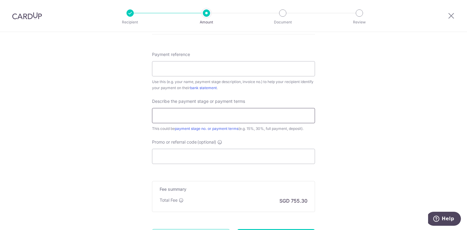
click at [238, 117] on input "text" at bounding box center [233, 115] width 163 height 15
click at [221, 153] on input "Promo or referral code (optional)" at bounding box center [233, 156] width 163 height 15
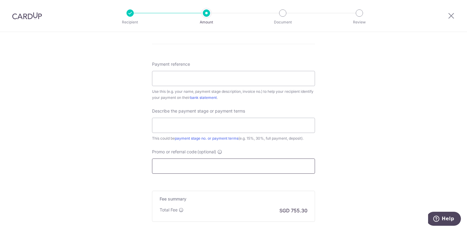
scroll to position [354, 0]
click at [170, 112] on span "Describe the payment stage or payment terms" at bounding box center [198, 111] width 93 height 6
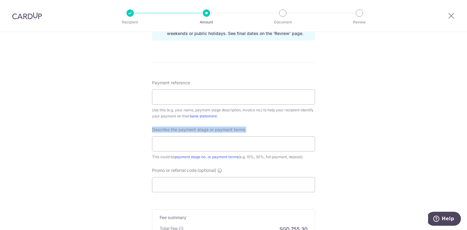
scroll to position [333, 0]
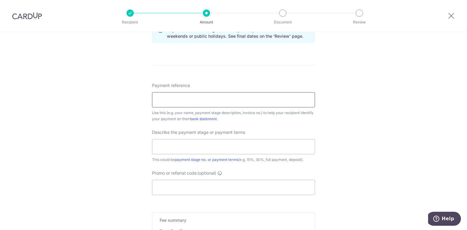
click at [228, 94] on input "Payment reference" at bounding box center [233, 99] width 163 height 15
type input "test"
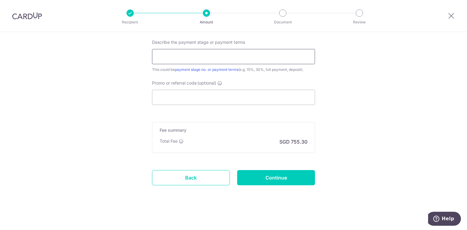
click at [206, 53] on input "text" at bounding box center [233, 56] width 163 height 15
type input "30% downpayment"
click at [262, 175] on input "Continue" at bounding box center [276, 177] width 78 height 15
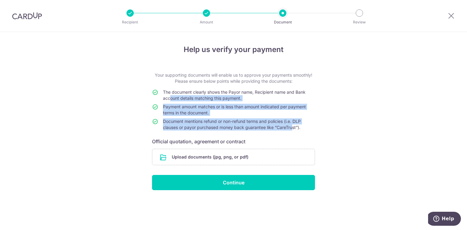
drag, startPoint x: 170, startPoint y: 95, endPoint x: 311, endPoint y: 134, distance: 145.9
click at [311, 134] on form "Your supporting documents will enable us to approve your payments smoothly! Ple…" at bounding box center [233, 131] width 163 height 118
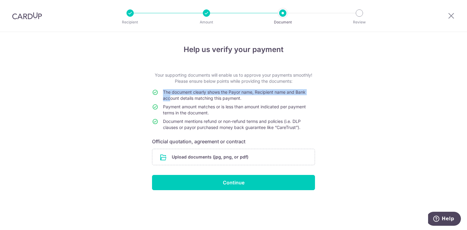
click at [328, 134] on div "Help us verify your payment Your supporting documents will enable us to approve…" at bounding box center [233, 131] width 467 height 198
drag, startPoint x: 252, startPoint y: 141, endPoint x: 243, endPoint y: 134, distance: 11.3
click at [243, 134] on form "Your supporting documents will enable us to approve your payments smoothly! Ple…" at bounding box center [233, 131] width 163 height 118
drag, startPoint x: 197, startPoint y: 95, endPoint x: 181, endPoint y: 93, distance: 16.3
click at [197, 95] on td "The document clearly shows the Payor name, Recipient name and Bank account deta…" at bounding box center [239, 96] width 152 height 15
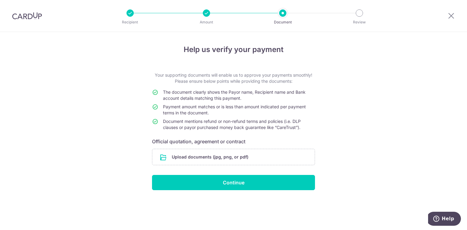
drag, startPoint x: 160, startPoint y: 90, endPoint x: 315, endPoint y: 126, distance: 158.5
click at [315, 126] on div "Help us verify your payment Your supporting documents will enable us to approve…" at bounding box center [233, 131] width 467 height 198
drag, startPoint x: 150, startPoint y: 141, endPoint x: 260, endPoint y: 144, distance: 110.1
click at [260, 144] on div "Help us verify your payment Your supporting documents will enable us to approve…" at bounding box center [233, 131] width 467 height 198
click at [450, 18] on icon at bounding box center [450, 16] width 7 height 8
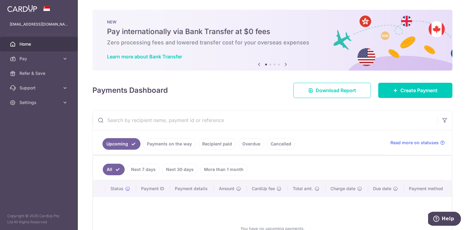
click at [252, 90] on div "Payments Dashboard Download Report Create Payment" at bounding box center [272, 89] width 360 height 18
click at [402, 91] on span "Create Payment" at bounding box center [418, 90] width 37 height 7
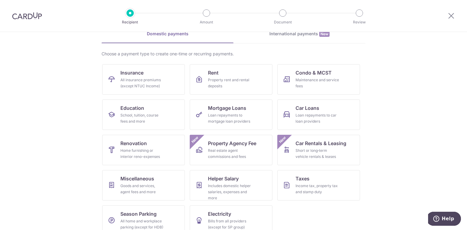
scroll to position [42, 0]
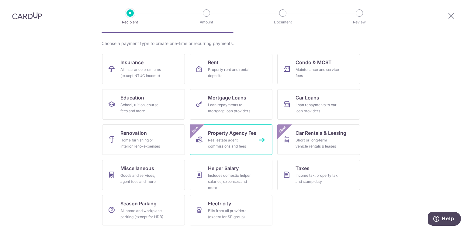
click at [235, 139] on div "Real estate agent commissions and fees" at bounding box center [230, 143] width 44 height 12
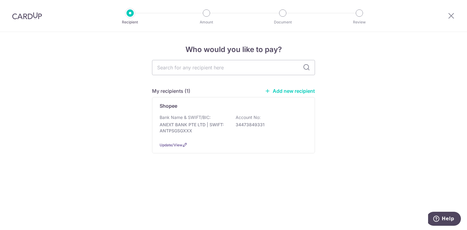
click at [457, 14] on div at bounding box center [451, 16] width 32 height 32
click at [453, 15] on icon at bounding box center [450, 16] width 7 height 8
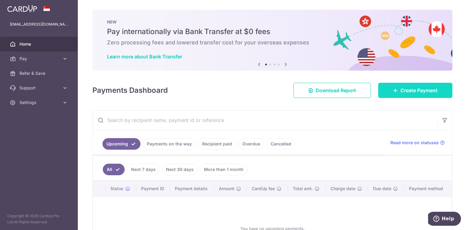
click at [393, 90] on icon at bounding box center [395, 90] width 5 height 5
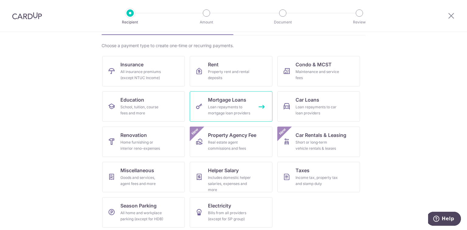
scroll to position [40, 0]
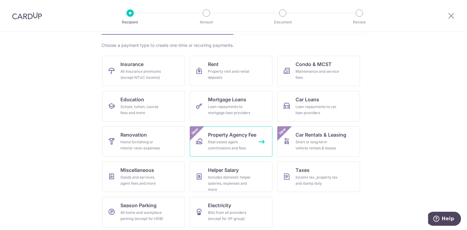
click at [261, 140] on link "Property Agency Fee Real estate agent commissions and fees New" at bounding box center [231, 141] width 83 height 30
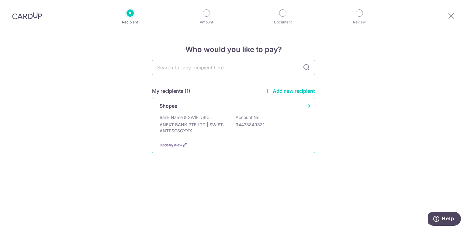
click at [231, 111] on div "Shopee Bank Name & SWIFT/BIC: ANEXT BANK PTE LTD | SWIFT: ANTPSGSGXXX Account N…" at bounding box center [233, 125] width 163 height 56
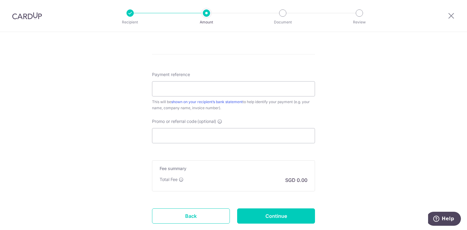
scroll to position [313, 0]
click at [235, 86] on input "Payment reference" at bounding box center [233, 88] width 163 height 15
click at [250, 103] on div "This will be shown on your recipient’s bank statement to help identify your pay…" at bounding box center [233, 104] width 163 height 12
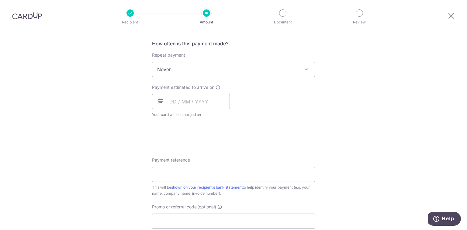
scroll to position [226, 0]
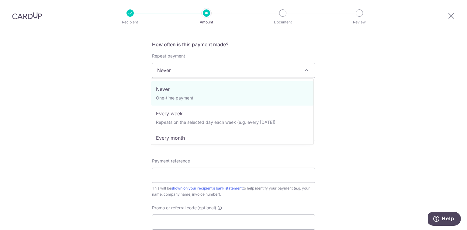
click at [235, 77] on span "Never" at bounding box center [233, 70] width 163 height 15
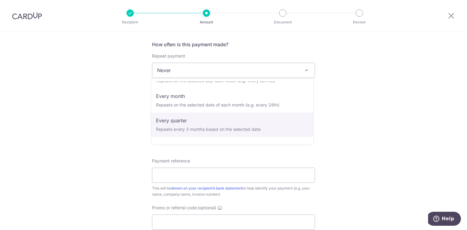
scroll to position [56, 0]
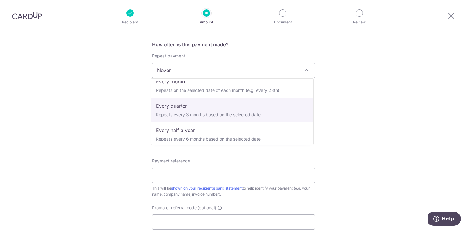
click at [455, 16] on div at bounding box center [451, 16] width 32 height 32
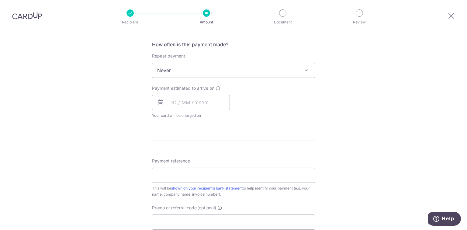
click at [455, 16] on div at bounding box center [451, 16] width 32 height 32
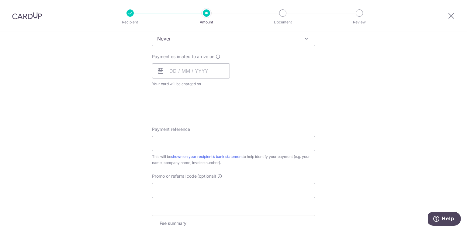
scroll to position [258, 0]
click at [181, 162] on div "This will be shown on your recipient’s bank statement to help identify your pay…" at bounding box center [233, 159] width 163 height 12
click at [196, 162] on div "This will be shown on your recipient’s bank statement to help identify your pay…" at bounding box center [233, 159] width 163 height 12
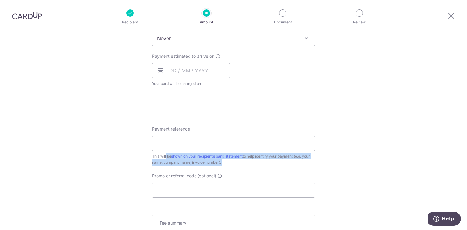
click at [196, 162] on div "This will be shown on your recipient’s bank statement to help identify your pay…" at bounding box center [233, 159] width 163 height 12
click at [205, 163] on div "This will be shown on your recipient’s bank statement to help identify your pay…" at bounding box center [233, 159] width 163 height 12
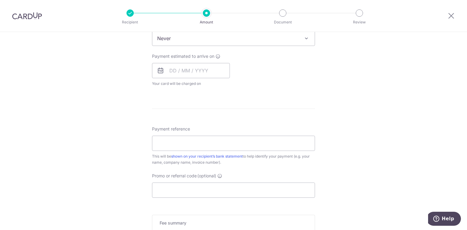
drag, startPoint x: 220, startPoint y: 161, endPoint x: 274, endPoint y: 154, distance: 53.7
click at [274, 154] on div "This will be shown on your recipient’s bank statement to help identify your pay…" at bounding box center [233, 159] width 163 height 12
drag, startPoint x: 451, startPoint y: 12, endPoint x: 255, endPoint y: 31, distance: 197.0
click at [451, 12] on icon at bounding box center [450, 16] width 7 height 8
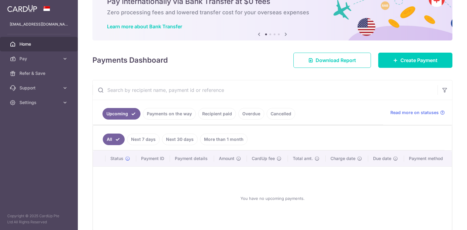
scroll to position [30, 0]
click at [395, 63] on link "Create Payment" at bounding box center [415, 59] width 74 height 15
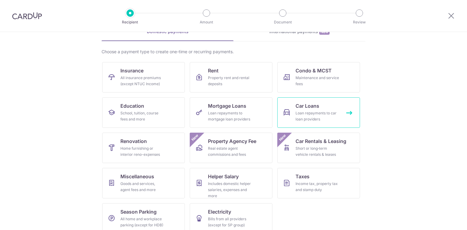
scroll to position [42, 0]
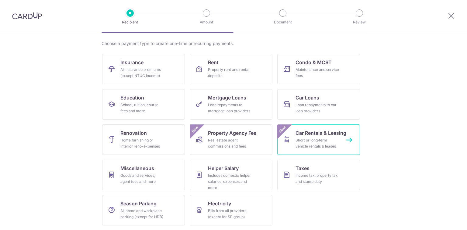
click at [344, 145] on link "Car Rentals & Leasing Short or long‑term vehicle rentals & leases New" at bounding box center [318, 139] width 83 height 30
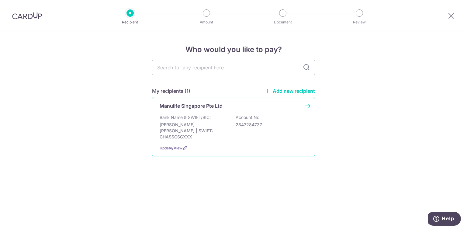
click at [253, 105] on div "Manulife Singapore Pte Ltd" at bounding box center [230, 105] width 140 height 7
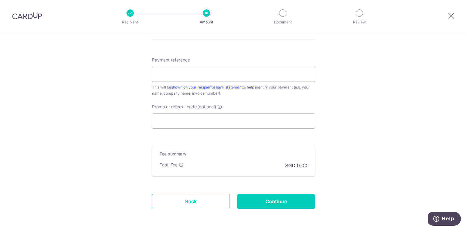
scroll to position [328, 0]
click at [450, 19] on icon at bounding box center [450, 16] width 7 height 8
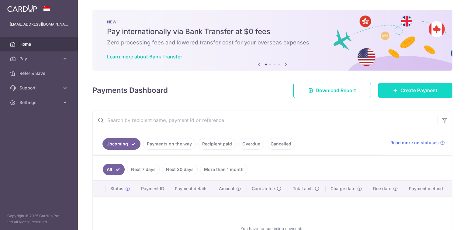
click at [420, 91] on span "Create Payment" at bounding box center [418, 90] width 37 height 7
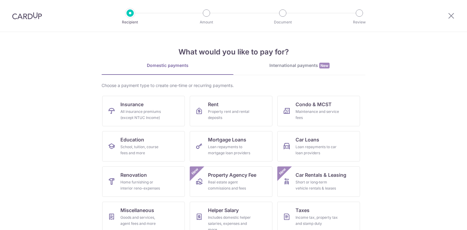
click at [383, 151] on section "What would you like to pay for? Domestic payments International payments New Ch…" at bounding box center [233, 131] width 467 height 198
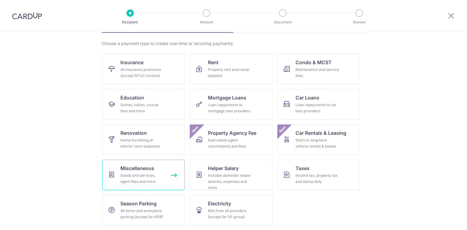
click at [143, 169] on span "Miscellaneous" at bounding box center [137, 167] width 34 height 7
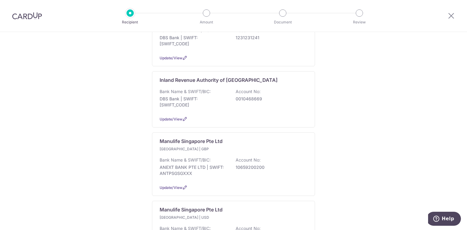
scroll to position [132, 0]
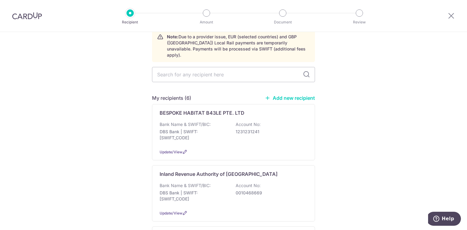
scroll to position [0, 0]
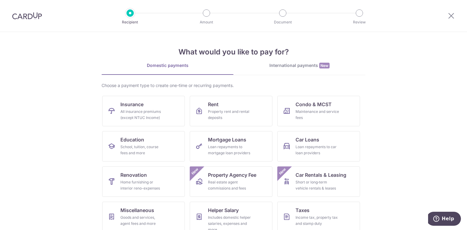
scroll to position [42, 0]
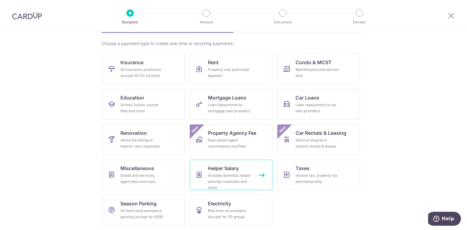
click at [238, 173] on div "Includes domestic helper salaries, expenses and more" at bounding box center [230, 181] width 44 height 18
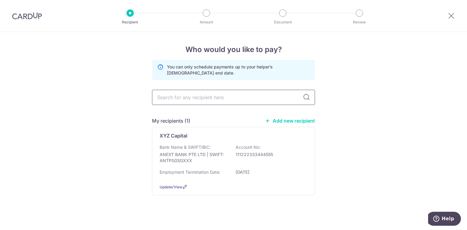
scroll to position [3, 0]
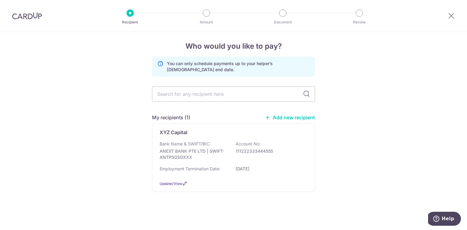
click at [286, 116] on link "Add new recipient" at bounding box center [290, 117] width 50 height 6
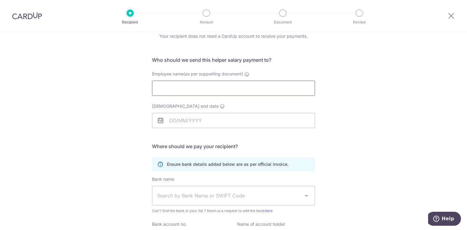
scroll to position [10, 0]
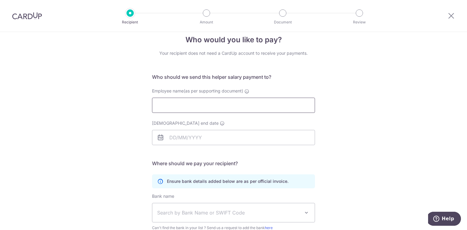
click at [195, 101] on input "Employee name(as per supporting document)" at bounding box center [233, 105] width 163 height 15
type input "Shopee"
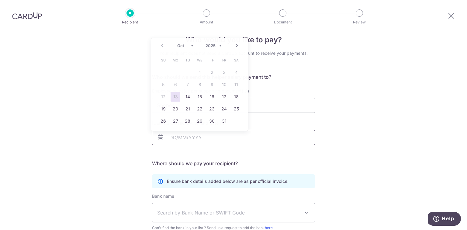
click at [188, 143] on input "[DEMOGRAPHIC_DATA] end date" at bounding box center [233, 137] width 163 height 15
click at [223, 123] on link "31" at bounding box center [224, 121] width 10 height 10
type input "[DATE]"
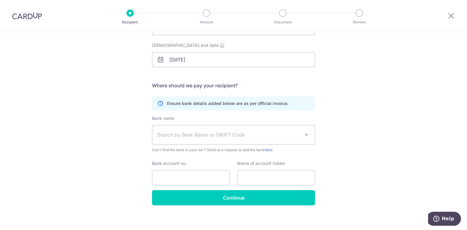
scroll to position [91, 0]
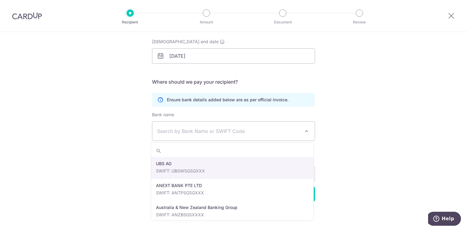
click at [253, 126] on span "Search by Bank Name or SWIFT Code" at bounding box center [233, 131] width 162 height 19
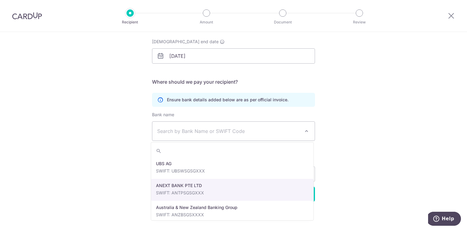
select select "22506"
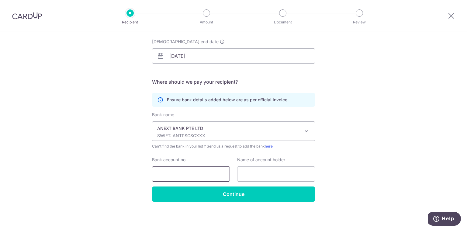
click at [186, 171] on input "Bank account no." at bounding box center [191, 173] width 78 height 15
type input "747474749"
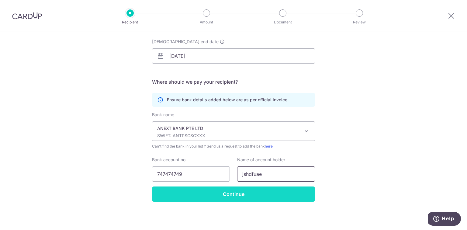
type input "jshdfuae"
click at [192, 191] on input "Continue" at bounding box center [233, 193] width 163 height 15
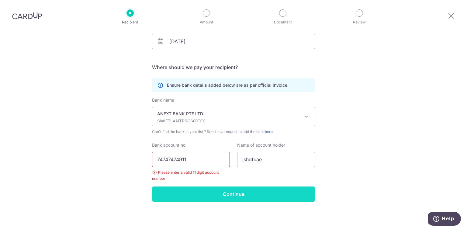
type input "74747474911"
click at [199, 196] on input "Continue" at bounding box center [233, 193] width 163 height 15
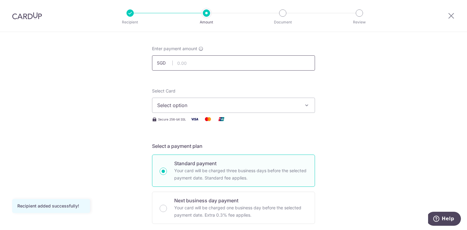
click at [198, 68] on input "text" at bounding box center [233, 62] width 163 height 15
type input "1,500.00"
click at [236, 103] on span "Select option" at bounding box center [228, 105] width 142 height 7
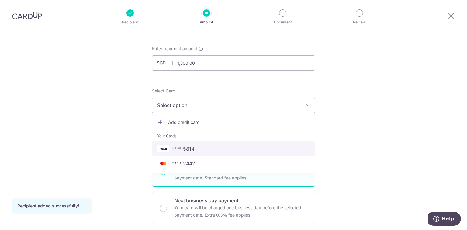
click at [202, 147] on span "**** 5814" at bounding box center [233, 148] width 153 height 7
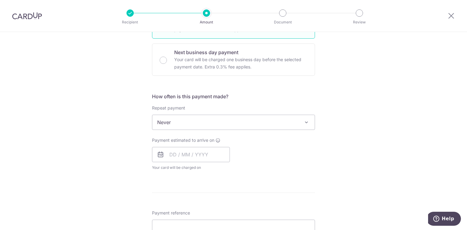
scroll to position [199, 0]
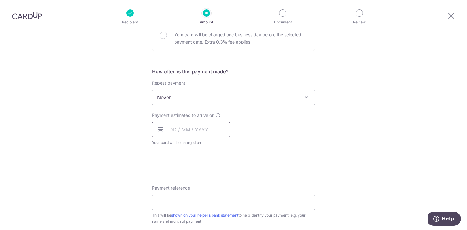
click at [197, 131] on input "text" at bounding box center [191, 129] width 78 height 15
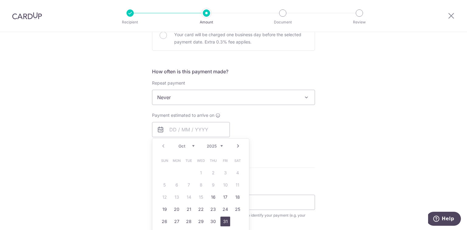
click at [226, 223] on link "31" at bounding box center [225, 221] width 10 height 10
type input "31/10/2025"
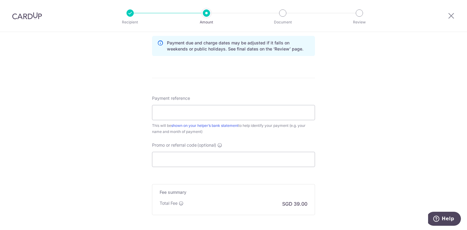
scroll to position [337, 0]
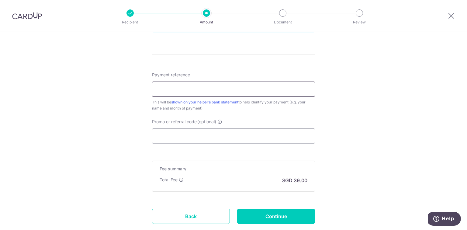
click at [194, 86] on input "Payment reference" at bounding box center [233, 88] width 163 height 15
type input "TEST"
click at [264, 214] on input "Continue" at bounding box center [276, 216] width 78 height 15
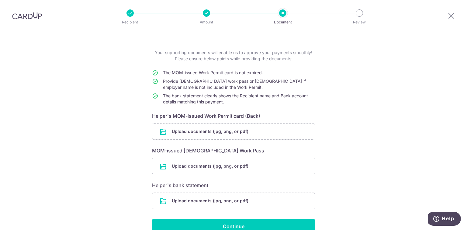
scroll to position [25, 0]
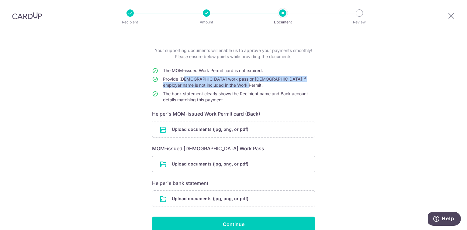
drag, startPoint x: 181, startPoint y: 79, endPoint x: 241, endPoint y: 87, distance: 60.4
click at [241, 87] on td "Provide Temporary work pass or employment contract if employer name is not incl…" at bounding box center [239, 83] width 152 height 15
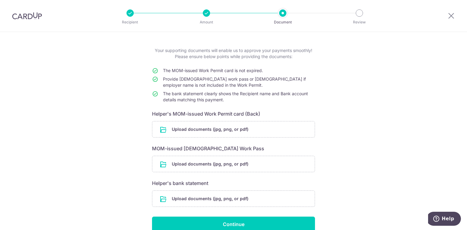
click at [184, 182] on h6 "Helper's bank statement" at bounding box center [233, 182] width 163 height 7
click at [213, 98] on span "The bank statement clearly shows the Recipient name and Bank account details ma…" at bounding box center [235, 96] width 145 height 11
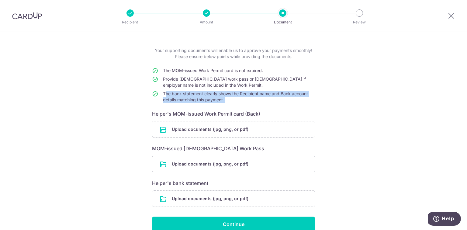
click at [213, 98] on span "The bank statement clearly shows the Recipient name and Bank account details ma…" at bounding box center [235, 96] width 145 height 11
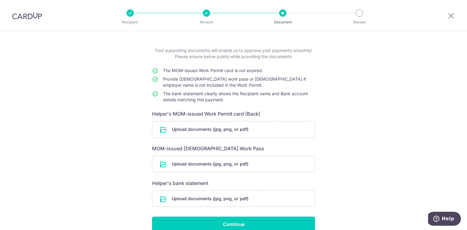
click at [210, 80] on span "Provide Temporary work pass or employment contract if employer name is not incl…" at bounding box center [234, 81] width 143 height 11
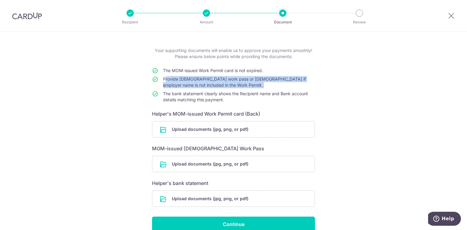
click at [210, 80] on span "Provide Temporary work pass or employment contract if employer name is not incl…" at bounding box center [234, 81] width 143 height 11
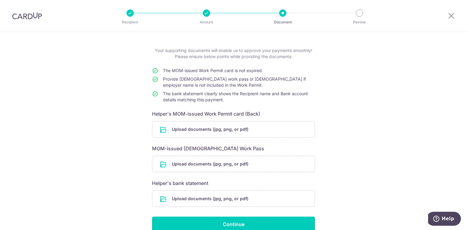
click at [190, 71] on span "The MOM-issued Work Permit card is not expired." at bounding box center [213, 70] width 100 height 5
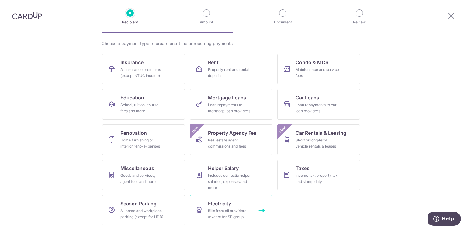
click at [211, 208] on div "Bills from all providers (except for SP group)" at bounding box center [230, 214] width 44 height 12
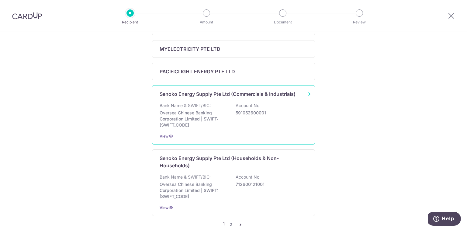
scroll to position [281, 0]
click at [235, 121] on div "Bank Name & SWIFT/BIC: Oversea Chinese Banking Corporation Limited | SWIFT: [SW…" at bounding box center [234, 115] width 148 height 26
click at [223, 158] on p "Senoko Energy Supply Pte Ltd (Households & Non-Households)" at bounding box center [230, 161] width 140 height 15
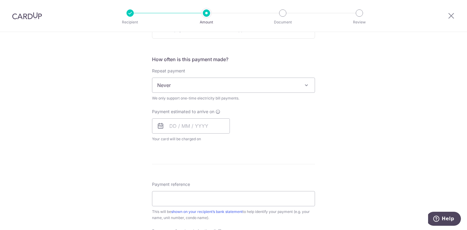
scroll to position [212, 0]
click at [177, 89] on span "Never" at bounding box center [233, 85] width 162 height 15
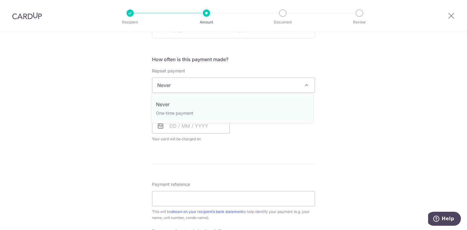
click at [339, 165] on div "Tell us more about your payment Enter payment amount SGD Select Card Select opt…" at bounding box center [233, 99] width 467 height 558
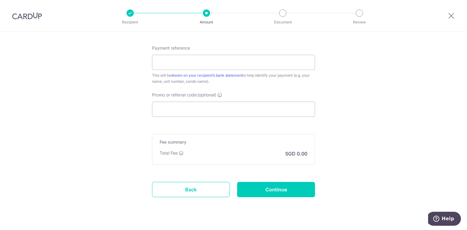
scroll to position [351, 0]
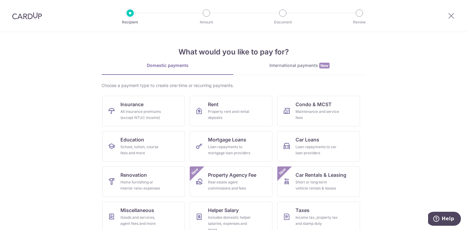
scroll to position [42, 0]
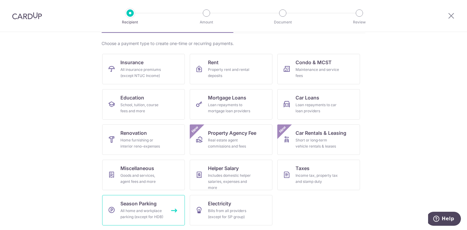
click at [160, 206] on link "Season Parking All home and workplace parking (except for HDB)" at bounding box center [143, 210] width 83 height 30
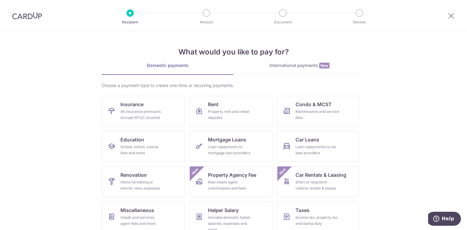
scroll to position [42, 0]
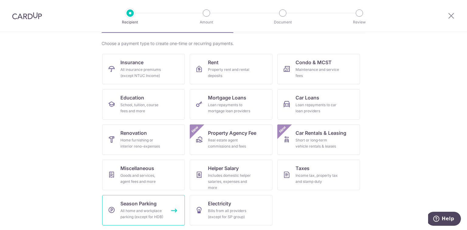
click at [161, 206] on link "Season Parking All home and workplace parking (except for HDB)" at bounding box center [143, 210] width 83 height 30
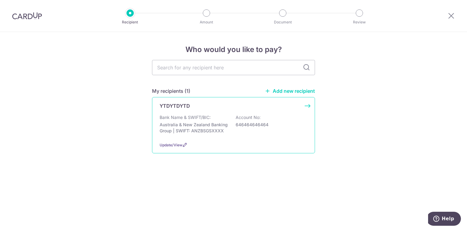
click at [225, 114] on div "Bank Name & SWIFT/BIC: Australia & New Zealand Banking Group | SWIFT: ANZBSGSXX…" at bounding box center [234, 125] width 148 height 22
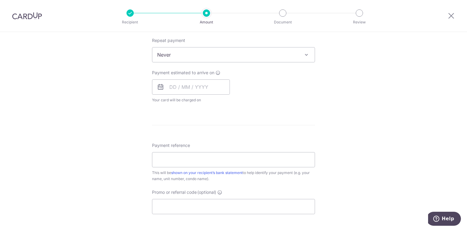
scroll to position [253, 0]
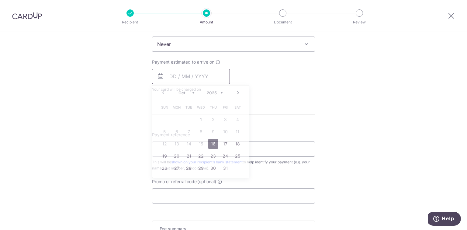
click at [191, 75] on input "text" at bounding box center [191, 76] width 78 height 15
click at [309, 111] on form "Enter payment amount SGD Select Card Select option Add credit card Your Cards *…" at bounding box center [233, 59] width 163 height 481
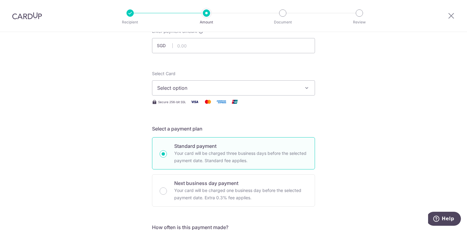
scroll to position [0, 0]
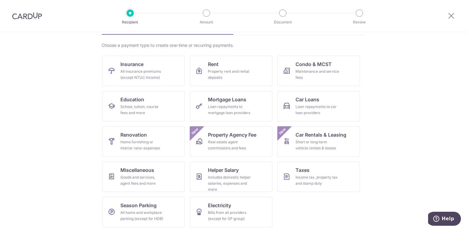
scroll to position [42, 0]
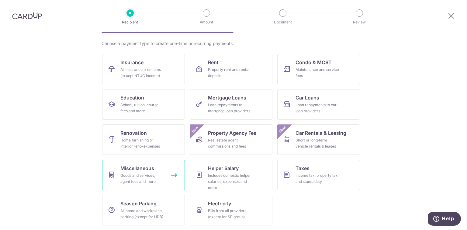
click at [159, 166] on link "Miscellaneous Goods and services, agent fees and more" at bounding box center [143, 175] width 83 height 30
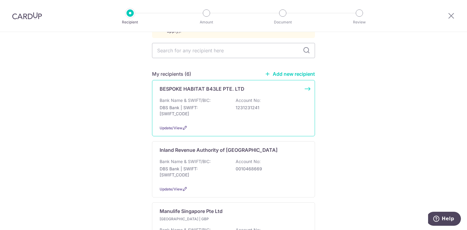
scroll to position [54, 0]
click at [282, 104] on p "1231231241" at bounding box center [270, 107] width 68 height 6
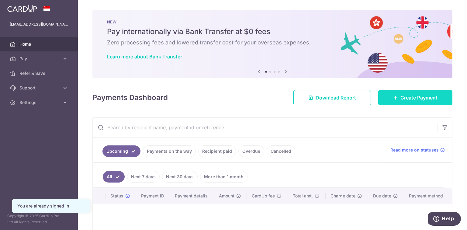
click at [401, 96] on span "Create Payment" at bounding box center [418, 97] width 37 height 7
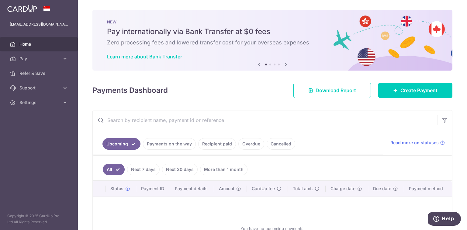
scroll to position [59, 0]
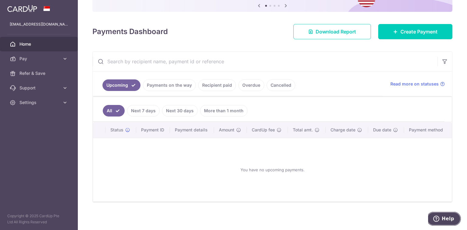
click at [442, 216] on span "Help" at bounding box center [437, 219] width 9 height 6
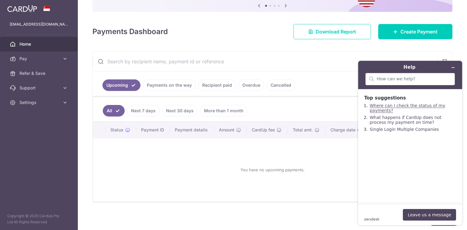
click at [395, 107] on link "Where can I check the status of my payments?" at bounding box center [407, 108] width 75 height 10
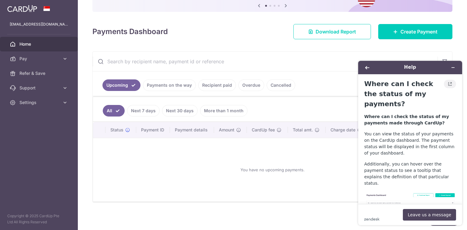
click at [448, 85] on icon "View original article" at bounding box center [449, 83] width 3 height 3
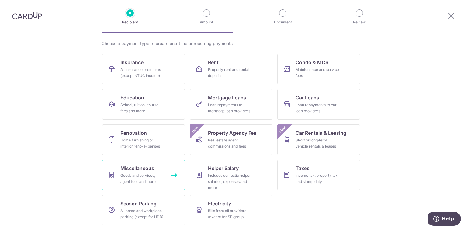
click at [156, 181] on div "Goods and services, agent fees and more" at bounding box center [142, 178] width 44 height 12
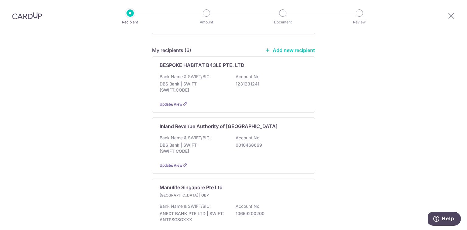
scroll to position [38, 0]
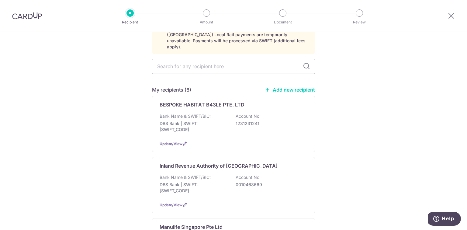
click at [292, 87] on link "Add new recipient" at bounding box center [290, 90] width 50 height 6
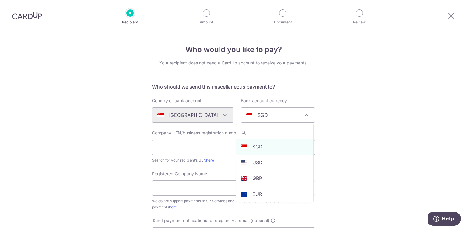
click at [261, 117] on p "SGD" at bounding box center [262, 114] width 10 height 7
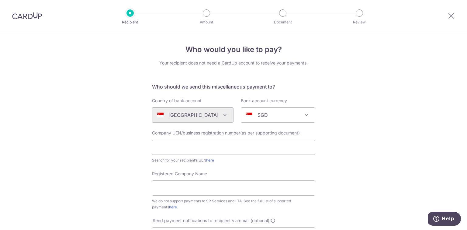
click at [348, 164] on div "Who would you like to pay? Your recipient does not need a CardUp account to rec…" at bounding box center [233, 220] width 467 height 377
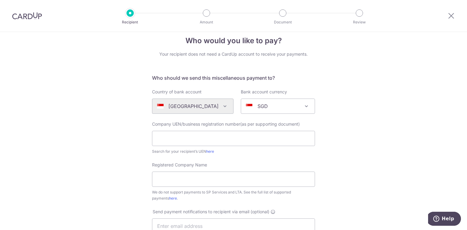
scroll to position [8, 0]
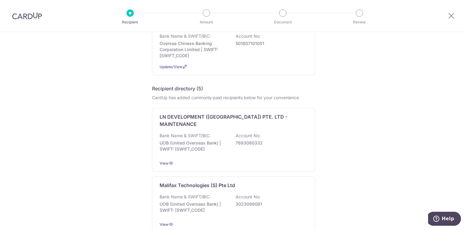
scroll to position [439, 0]
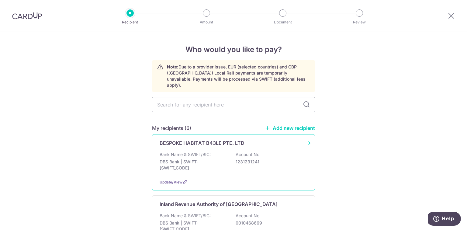
click at [255, 142] on div "BESPOKE HABITAT B43LE PTE. LTD Bank Name & SWIFT/BIC: DBS Bank | SWIFT: [SWIFT_…" at bounding box center [233, 162] width 163 height 56
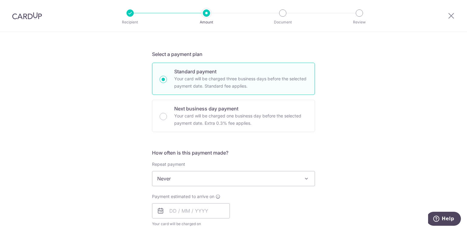
scroll to position [146, 0]
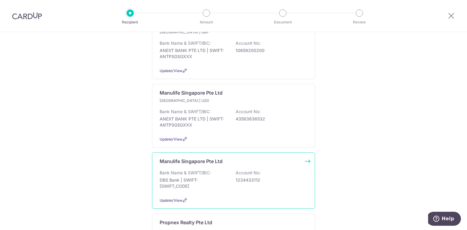
scroll to position [241, 0]
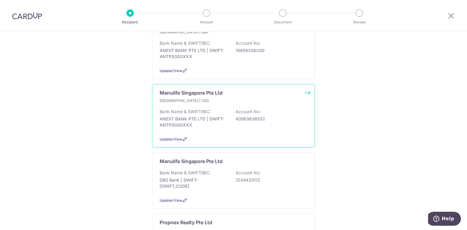
click at [186, 100] on div "[GEOGRAPHIC_DATA] | USD Bank Name & SWIFT/BIC: ANEXT BANK PTE LTD | SWIFT: ANTP…" at bounding box center [234, 114] width 148 height 33
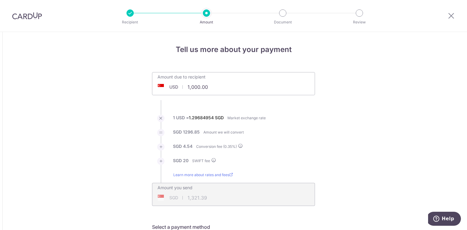
click at [214, 88] on input "1,000.00" at bounding box center [199, 87] width 94 height 14
click at [213, 86] on input "1,000.00" at bounding box center [199, 87] width 94 height 14
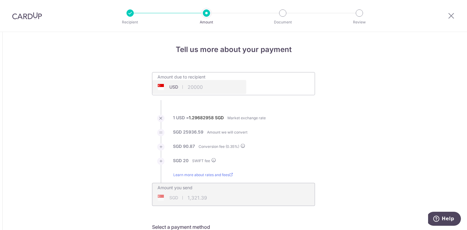
type input "20,000.00"
type input "26,047.46"
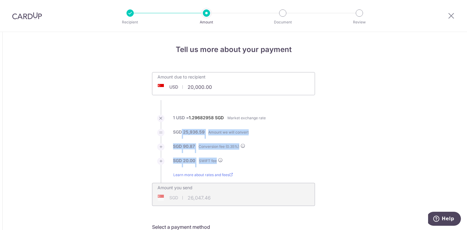
drag, startPoint x: 226, startPoint y: 162, endPoint x: 177, endPoint y: 136, distance: 55.5
click at [177, 136] on ul "Amount due to recipient USD 20,000.00 20000 1 USD = 1.29682958 SGD Market excha…" at bounding box center [233, 139] width 163 height 134
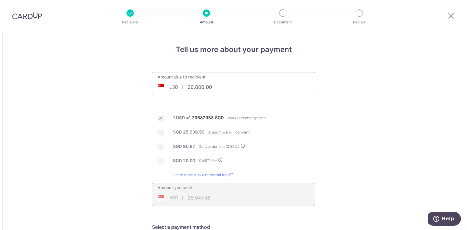
click at [266, 165] on li "SGD 20.00 SWIFT fee" at bounding box center [233, 164] width 163 height 14
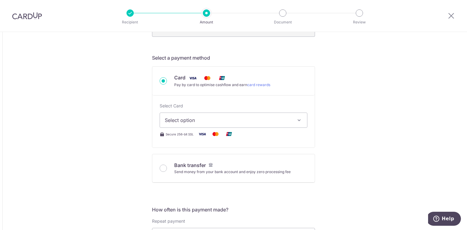
scroll to position [169, 0]
click at [165, 166] on div "Bank transfer Send money from your bank account and enjoy zero processing fee" at bounding box center [234, 168] width 148 height 13
click at [163, 168] on input "Bank transfer Send money from your bank account and enjoy zero processing fee" at bounding box center [163, 168] width 7 height 7
radio input "true"
type input "20,000.00"
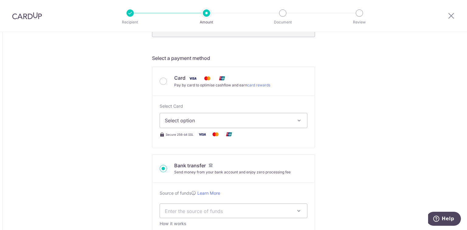
type input "26,005.84"
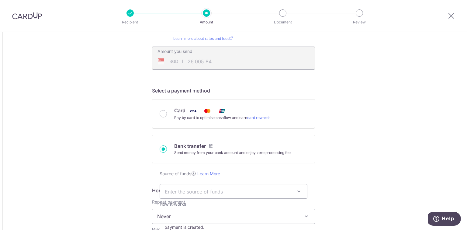
scroll to position [192, 0]
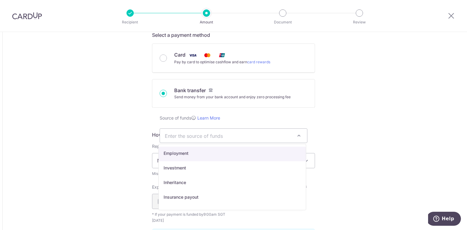
click at [211, 135] on span "Enter the source of funds" at bounding box center [229, 135] width 128 height 7
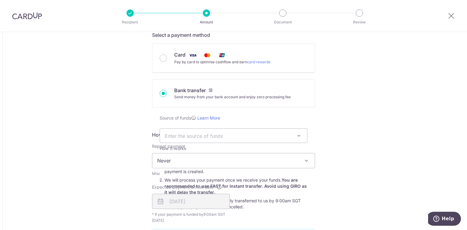
click at [380, 125] on div "Tell us more about your payment Amount due to recipient USD 20,000.00 20000 1 U…" at bounding box center [233, 170] width 467 height 661
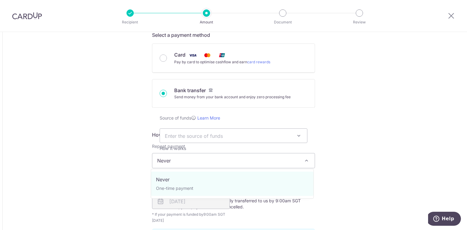
click at [229, 162] on span "Never" at bounding box center [233, 160] width 162 height 15
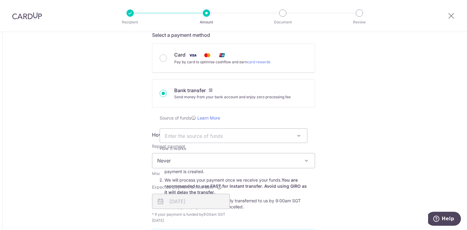
click at [325, 141] on div "Tell us more about your payment Amount due to recipient USD 20,000.00 20000 1 U…" at bounding box center [233, 170] width 467 height 661
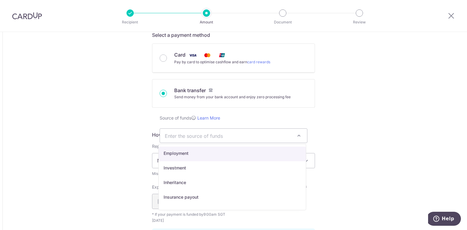
click at [272, 132] on span "Enter the source of funds" at bounding box center [229, 135] width 128 height 7
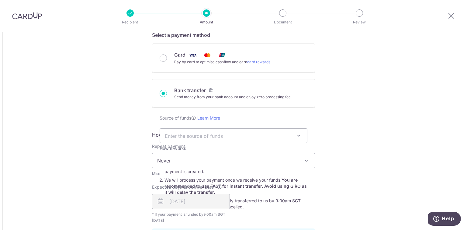
click at [377, 114] on div "Tell us more about your payment Amount due to recipient USD 20,000.00 20000 1 U…" at bounding box center [233, 170] width 467 height 661
click at [355, 176] on div "Tell us more about your payment Amount due to recipient USD 20,000.00 20000 1 U…" at bounding box center [233, 170] width 467 height 661
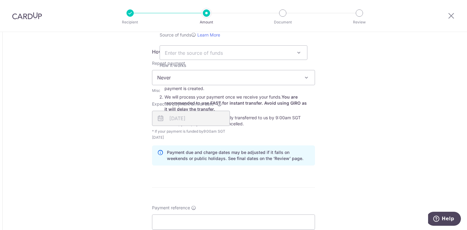
scroll to position [282, 0]
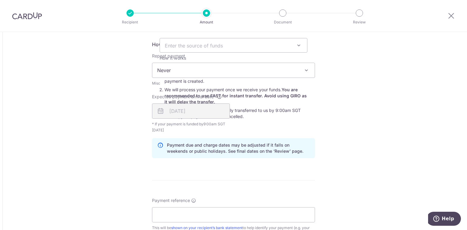
click at [171, 109] on div "16/10/2025" at bounding box center [191, 110] width 78 height 15
click at [313, 117] on div "Expected payment arrival date* 16/10/2025 Your card will be charged on 13/10/20…" at bounding box center [233, 114] width 170 height 40
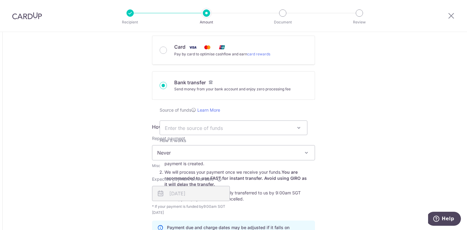
scroll to position [183, 0]
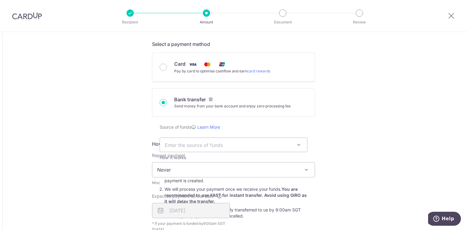
click at [158, 66] on div "Card Pay by card to optimise cashflow and earn card rewards" at bounding box center [233, 67] width 162 height 29
click at [161, 67] on input "Card Pay by card to optimise cashflow and earn card rewards" at bounding box center [163, 67] width 7 height 7
radio input "true"
type input "20,000.00"
type input "26,045.91"
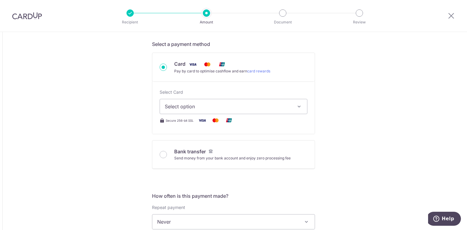
click at [344, 145] on div "Tell us more about your payment Amount due to recipient USD 20,000.00 20000 1 U…" at bounding box center [233, 215] width 467 height 732
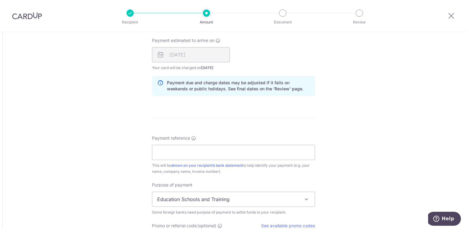
scroll to position [391, 0]
click at [228, 152] on input "Payment reference" at bounding box center [233, 151] width 163 height 15
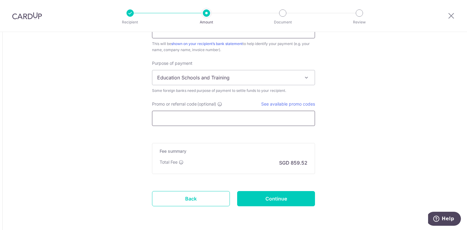
scroll to position [513, 0]
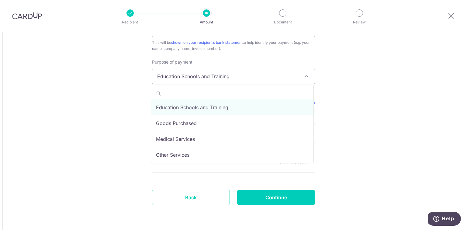
click at [234, 80] on span "Education Schools and Training" at bounding box center [233, 76] width 162 height 15
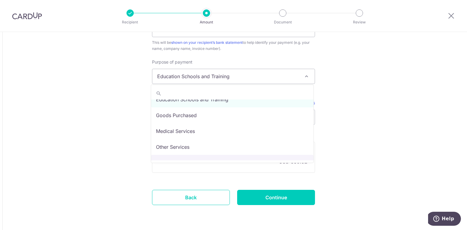
scroll to position [0, 0]
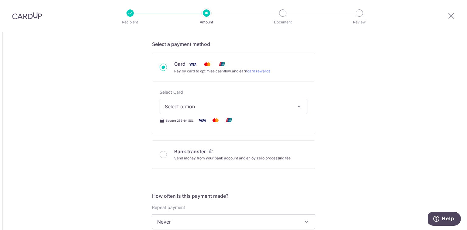
scroll to position [58, 0]
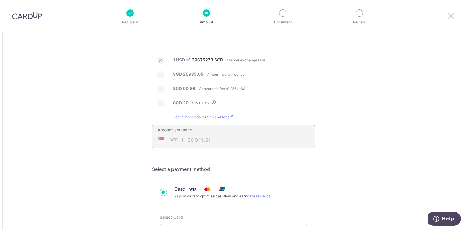
click at [451, 18] on icon at bounding box center [450, 16] width 7 height 8
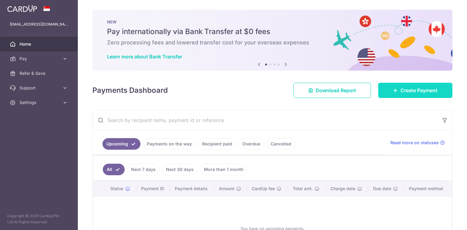
click at [397, 87] on link "Create Payment" at bounding box center [415, 90] width 74 height 15
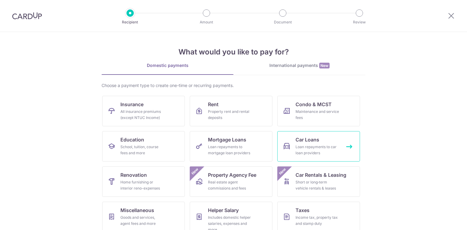
scroll to position [42, 0]
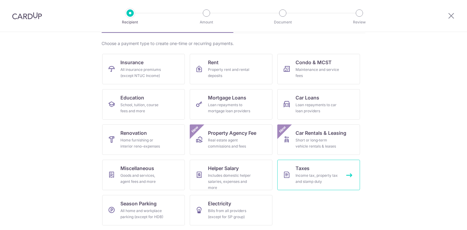
click at [305, 183] on div "Income tax, property tax and stamp duty" at bounding box center [317, 178] width 44 height 12
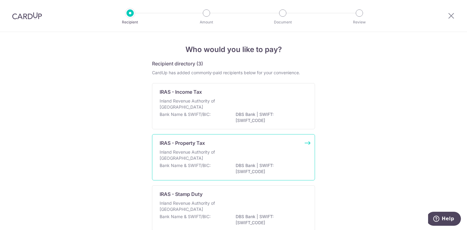
scroll to position [34, 0]
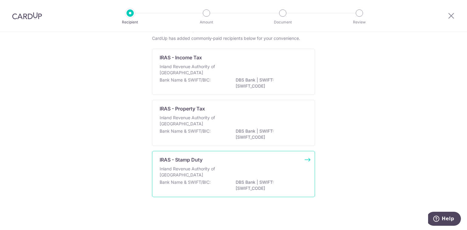
click at [225, 158] on div "IRAS - Stamp Duty" at bounding box center [230, 159] width 140 height 7
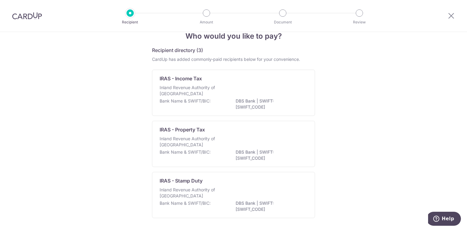
scroll to position [16, 0]
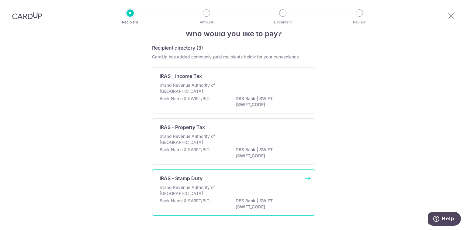
click at [251, 183] on div "IRAS - Stamp Duty Inland Revenue Authority of Singapore Bank Name & SWIFT/BIC: …" at bounding box center [233, 192] width 163 height 46
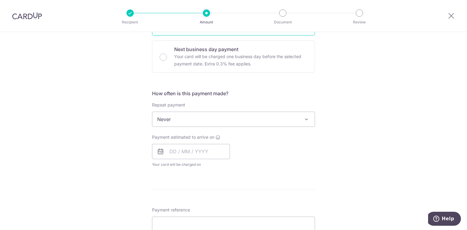
scroll to position [190, 0]
click at [174, 156] on input "text" at bounding box center [191, 153] width 78 height 15
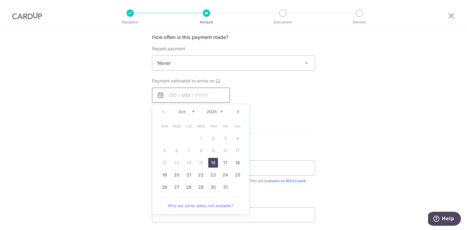
scroll to position [250, 0]
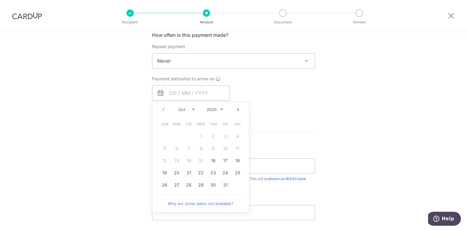
click at [237, 111] on link "Next" at bounding box center [237, 109] width 7 height 7
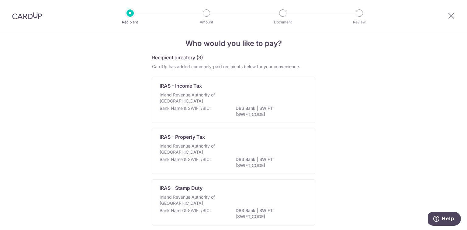
scroll to position [5, 0]
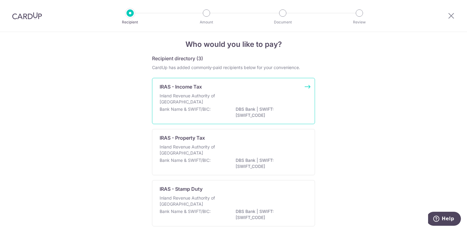
click at [244, 95] on div "Inland Revenue Authority of [GEOGRAPHIC_DATA]" at bounding box center [234, 99] width 148 height 13
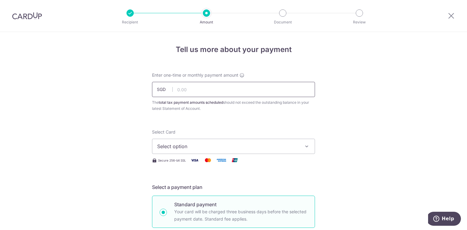
click at [195, 92] on input "text" at bounding box center [233, 89] width 163 height 15
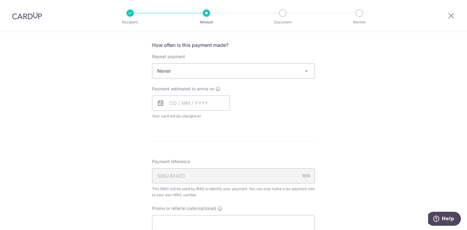
scroll to position [242, 0]
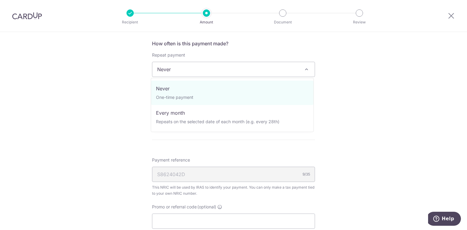
click at [184, 71] on span "Never" at bounding box center [233, 69] width 162 height 15
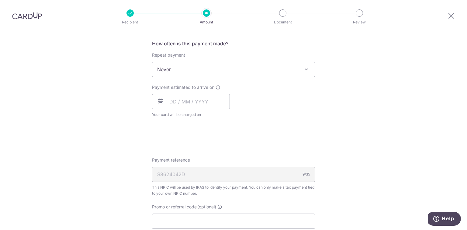
click at [100, 95] on div "Tell us more about your payment Enter one-time or monthly payment amount SGD Th…" at bounding box center [233, 72] width 467 height 564
click at [189, 99] on input "text" at bounding box center [191, 101] width 78 height 15
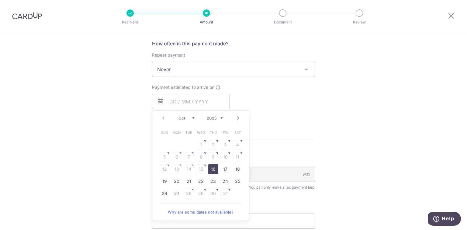
click at [237, 118] on link "Next" at bounding box center [237, 117] width 7 height 7
click at [164, 118] on link "Prev" at bounding box center [163, 117] width 7 height 7
click at [237, 118] on link "Next" at bounding box center [237, 117] width 7 height 7
click at [163, 116] on link "Prev" at bounding box center [163, 117] width 7 height 7
click at [223, 171] on link "17" at bounding box center [225, 169] width 10 height 10
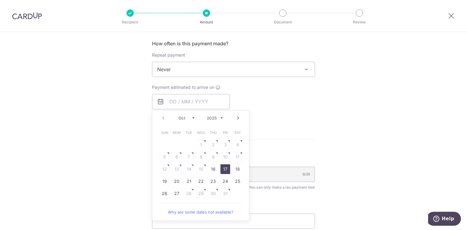
type input "17/10/2025"
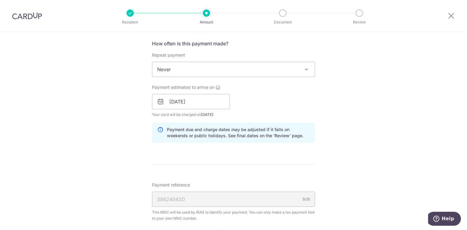
click at [198, 69] on span "Never" at bounding box center [233, 69] width 162 height 15
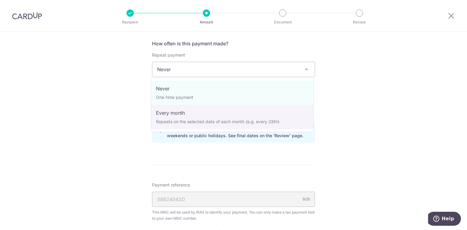
select select "3"
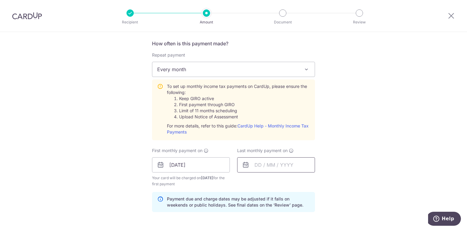
click at [274, 161] on input "text" at bounding box center [276, 164] width 78 height 15
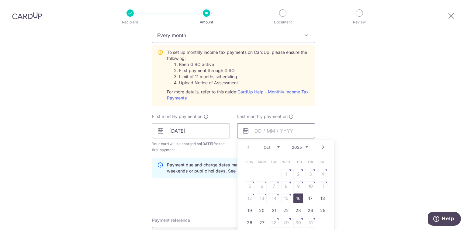
scroll to position [278, 0]
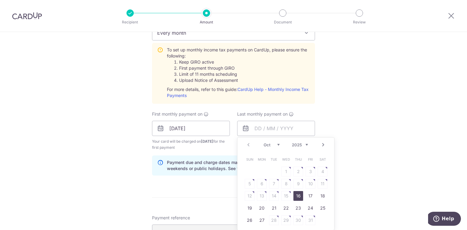
click at [295, 196] on link "16" at bounding box center [298, 196] width 10 height 10
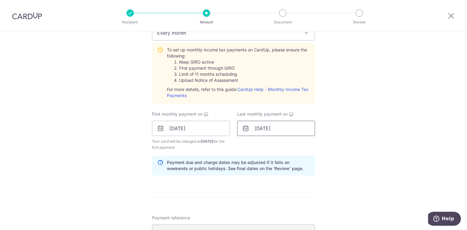
click at [274, 128] on input "16/10/2025" at bounding box center [276, 128] width 78 height 15
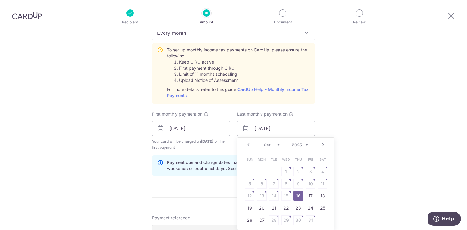
click at [277, 144] on select "Oct Nov Dec" at bounding box center [272, 144] width 16 height 5
click at [272, 194] on link "16" at bounding box center [274, 196] width 10 height 10
type input "16/12/2025"
click at [257, 127] on input "16/12/2025" at bounding box center [276, 128] width 78 height 15
click at [337, 96] on div "Tell us more about your payment Enter one-time or monthly payment amount SGD Th…" at bounding box center [233, 82] width 467 height 659
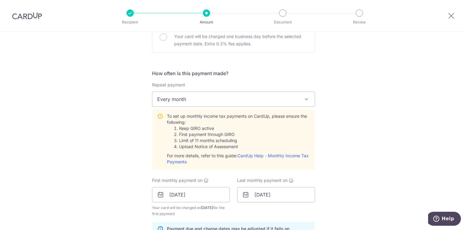
scroll to position [212, 0]
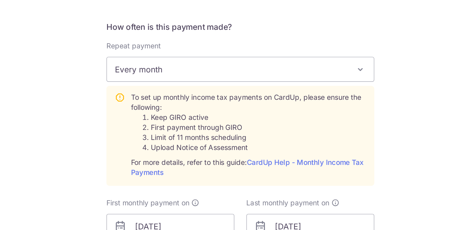
drag, startPoint x: 188, startPoint y: 128, endPoint x: 214, endPoint y: 135, distance: 26.5
drag, startPoint x: 214, startPoint y: 135, endPoint x: 196, endPoint y: 137, distance: 17.8
click at [196, 138] on li "Limit of 11 months scheduling" at bounding box center [244, 141] width 131 height 6
click at [198, 140] on li "Limit of 11 months scheduling" at bounding box center [244, 141] width 131 height 6
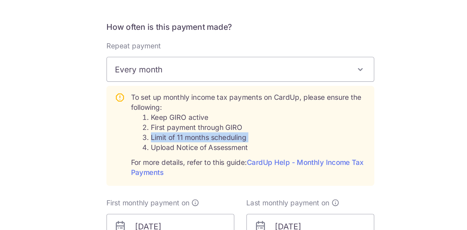
click at [198, 140] on li "Limit of 11 months scheduling" at bounding box center [244, 141] width 131 height 6
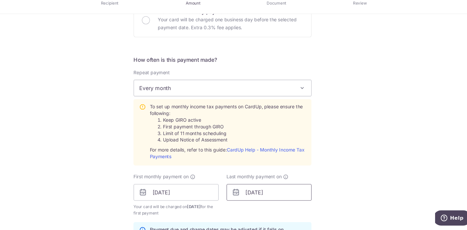
click at [259, 191] on input "16/12/2025" at bounding box center [276, 195] width 78 height 15
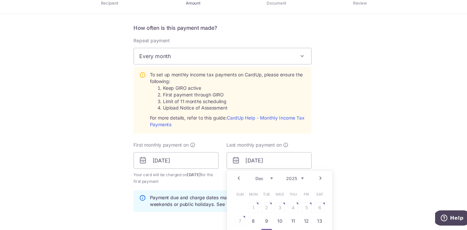
click at [277, 179] on div "Prev Next Oct Nov Dec 2025 2026" at bounding box center [285, 182] width 97 height 15
click at [305, 180] on select "2025 2026" at bounding box center [300, 182] width 16 height 5
click at [276, 183] on select "Jan Feb Mar Apr May Jun Jul Aug Sep Oct Nov" at bounding box center [272, 182] width 16 height 5
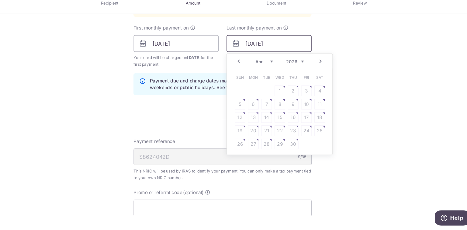
scroll to position [361, 0]
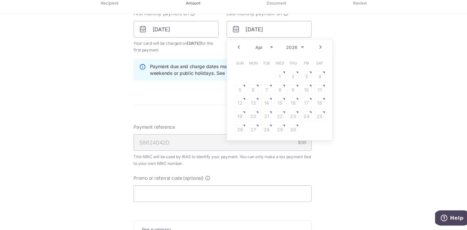
click at [193, 145] on div "S8624042D 9/35" at bounding box center [233, 149] width 163 height 15
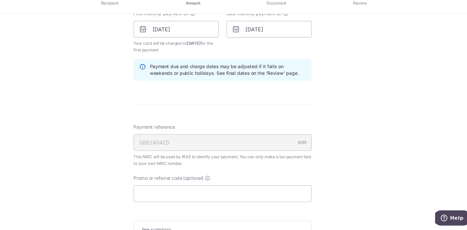
click at [172, 146] on div "S8624042D 9/35" at bounding box center [233, 149] width 163 height 15
click at [181, 149] on div "S8624042D 9/35" at bounding box center [233, 149] width 163 height 15
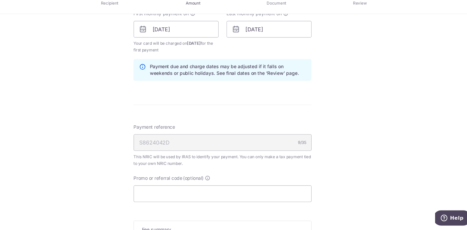
click at [181, 149] on div "S8624042D 9/35" at bounding box center [233, 149] width 163 height 15
click at [193, 149] on div "S8624042D 9/35" at bounding box center [233, 149] width 163 height 15
click at [226, 125] on form "Enter one-time or monthly payment amount SGD The total tax payment amounts sche…" at bounding box center [233, 6] width 163 height 590
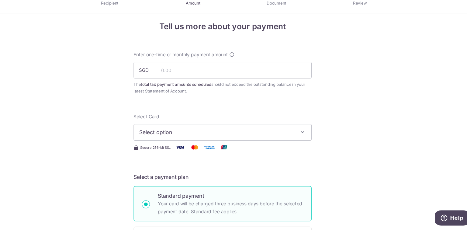
scroll to position [0, 0]
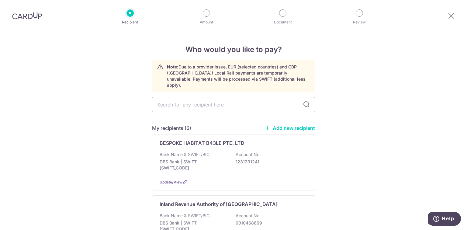
scroll to position [439, 0]
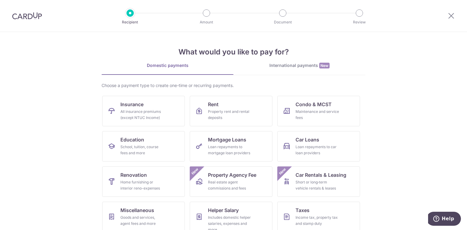
click at [299, 71] on link "International payments New" at bounding box center [299, 68] width 132 height 12
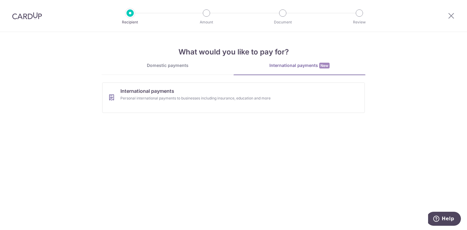
click at [163, 68] on link "Domestic payments" at bounding box center [168, 68] width 132 height 12
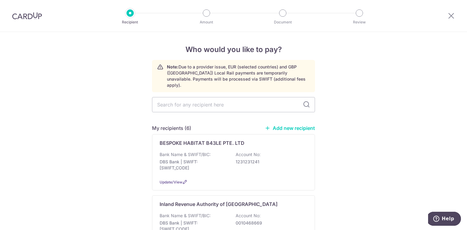
scroll to position [439, 0]
